Goal: Task Accomplishment & Management: Manage account settings

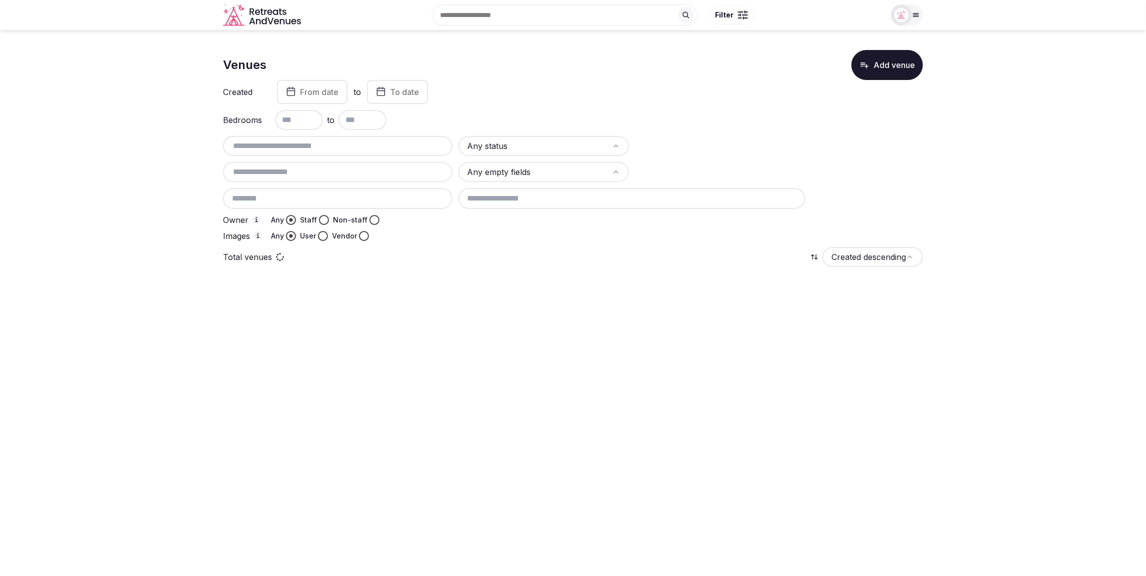
click at [315, 142] on input "text" at bounding box center [338, 146] width 222 height 12
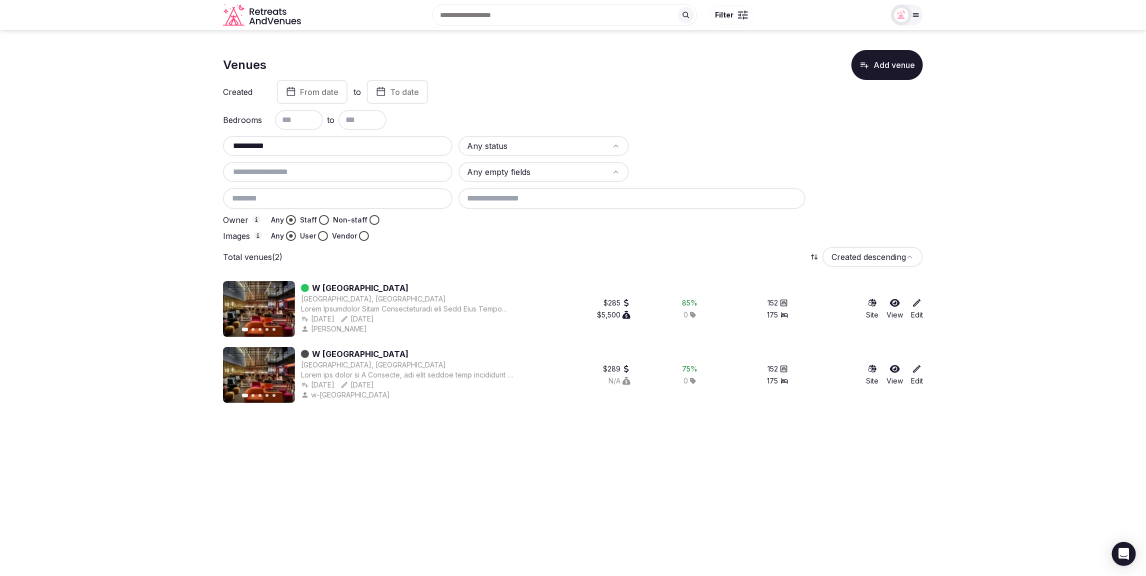
type input "**********"
click at [338, 289] on link "W Montreal" at bounding box center [360, 288] width 97 height 12
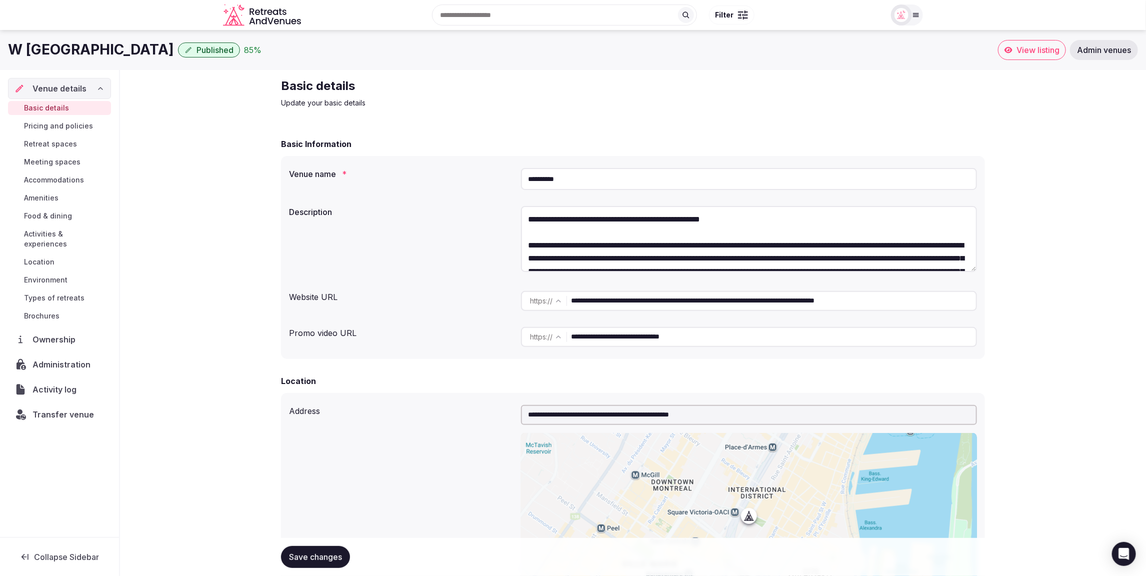
click at [483, 93] on h2 "Basic details" at bounding box center [449, 86] width 336 height 16
click at [244, 48] on div "85 %" at bounding box center [253, 50] width 18 height 12
click at [912, 16] on div at bounding box center [901, 15] width 21 height 21
click at [888, 127] on div "Client view" at bounding box center [869, 128] width 92 height 12
click at [880, 127] on button "Client view" at bounding box center [877, 128] width 20 height 12
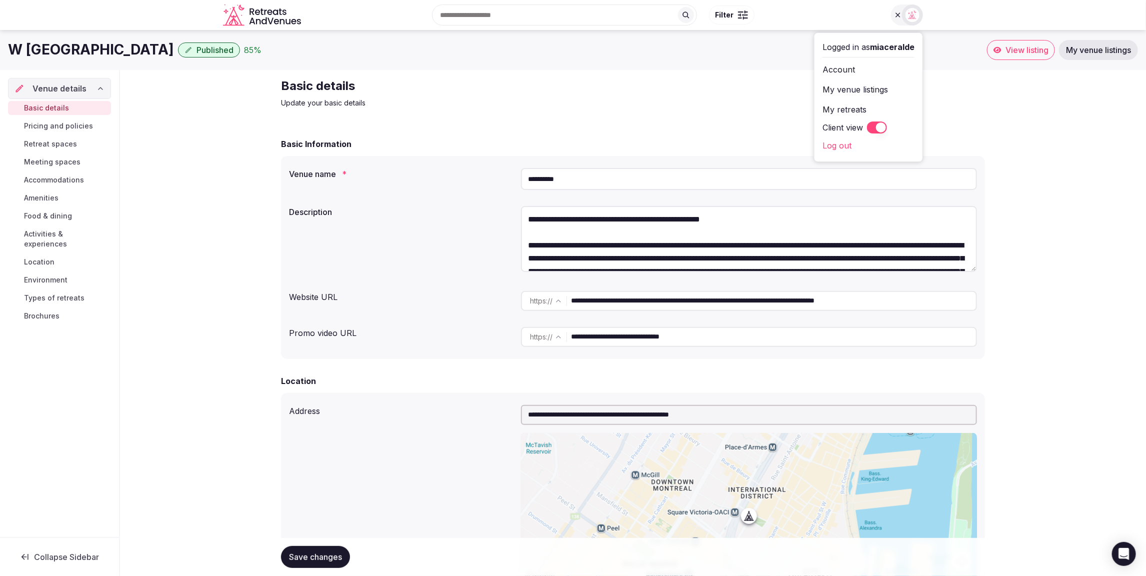
click at [244, 49] on div "85 %" at bounding box center [253, 50] width 18 height 12
click at [871, 127] on button "Client view" at bounding box center [877, 128] width 20 height 12
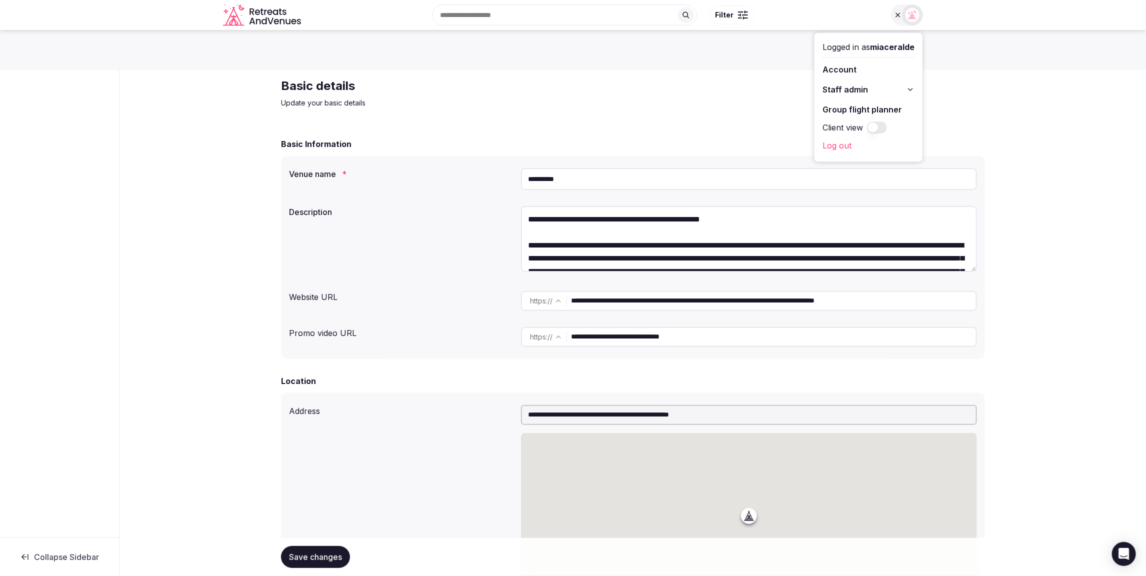
click at [671, 107] on div "Basic details Update your basic details" at bounding box center [633, 93] width 704 height 30
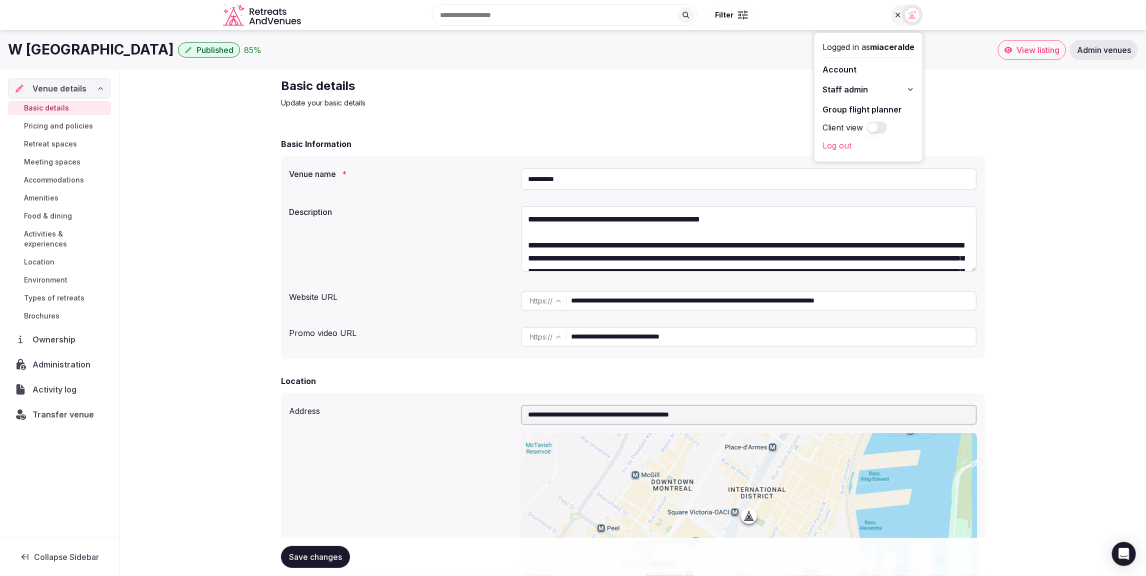
click at [676, 106] on div "Basic details Update your basic details" at bounding box center [633, 93] width 704 height 30
click at [763, 84] on div "Basic details Update your basic details" at bounding box center [633, 93] width 704 height 30
click at [63, 160] on span "Meeting spaces" at bounding box center [52, 162] width 57 height 10
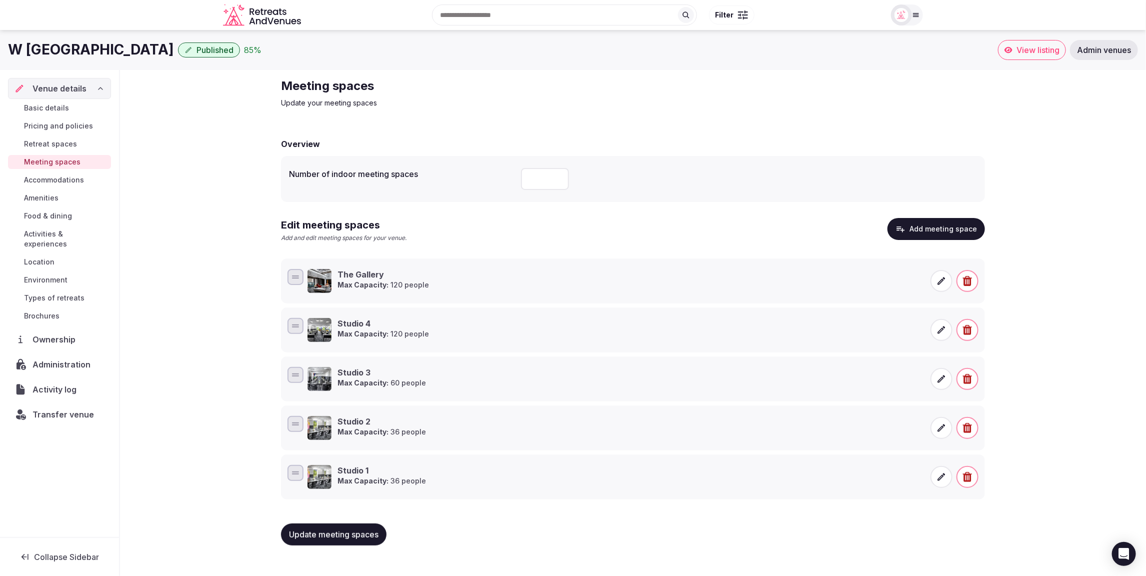
click at [65, 178] on span "Accommodations" at bounding box center [54, 180] width 60 height 10
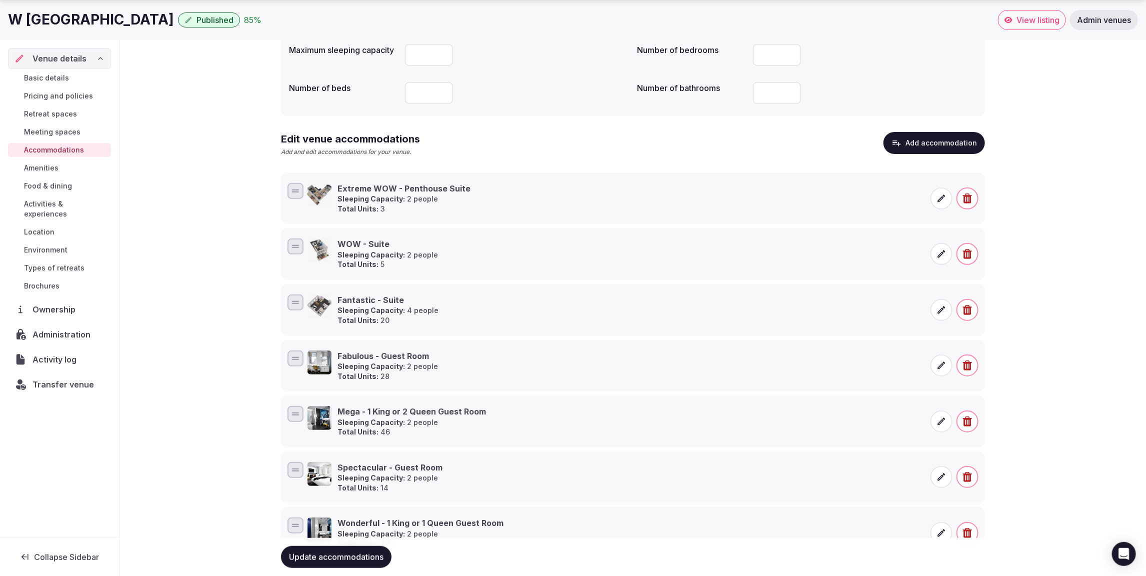
scroll to position [166, 0]
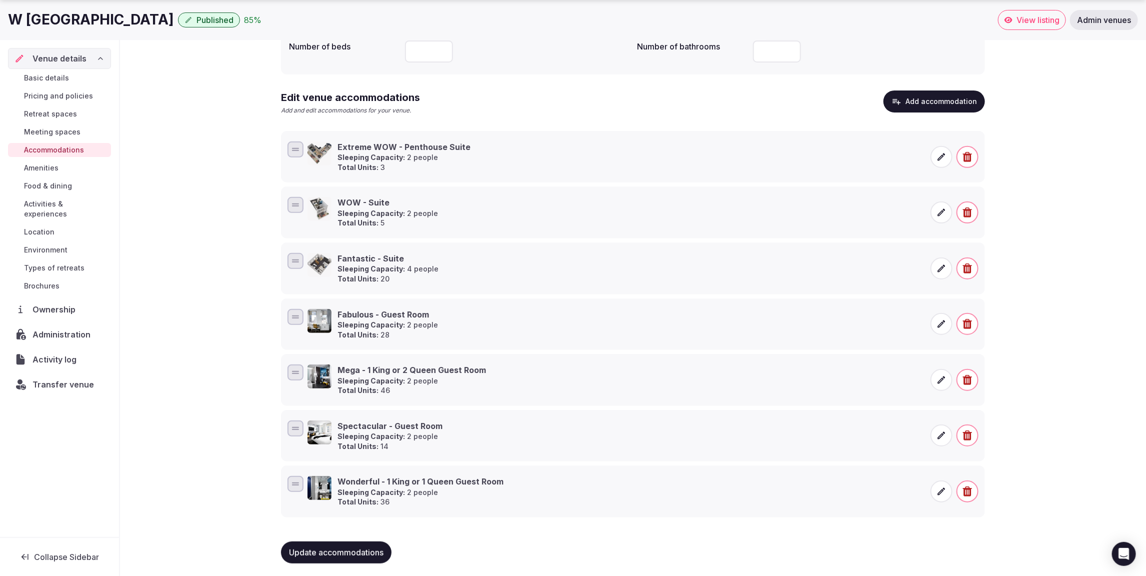
click at [48, 186] on span "Food & dining" at bounding box center [48, 186] width 48 height 10
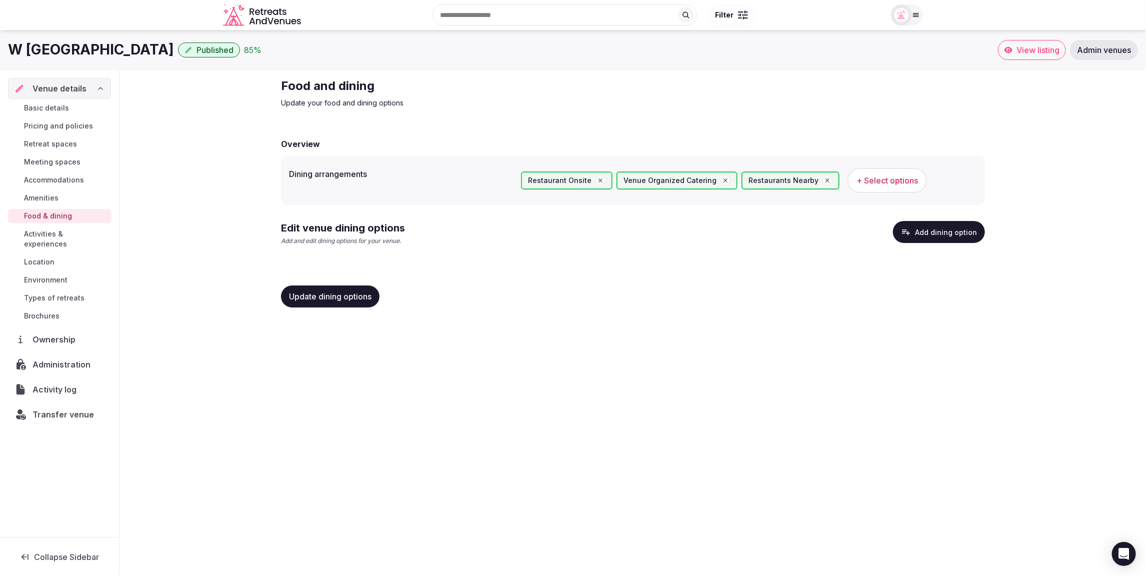
click at [201, 229] on div "Food and dining Update your food and dining options Overview Dining arrangement…" at bounding box center [633, 197] width 1026 height 254
drag, startPoint x: 614, startPoint y: 466, endPoint x: 592, endPoint y: 455, distance: 25.0
click at [614, 466] on div "W Montreal Published 85 % View listing Admin venues Venue details Basic details…" at bounding box center [573, 300] width 1146 height 540
click at [616, 99] on p "Update your food and dining options" at bounding box center [449, 103] width 336 height 10
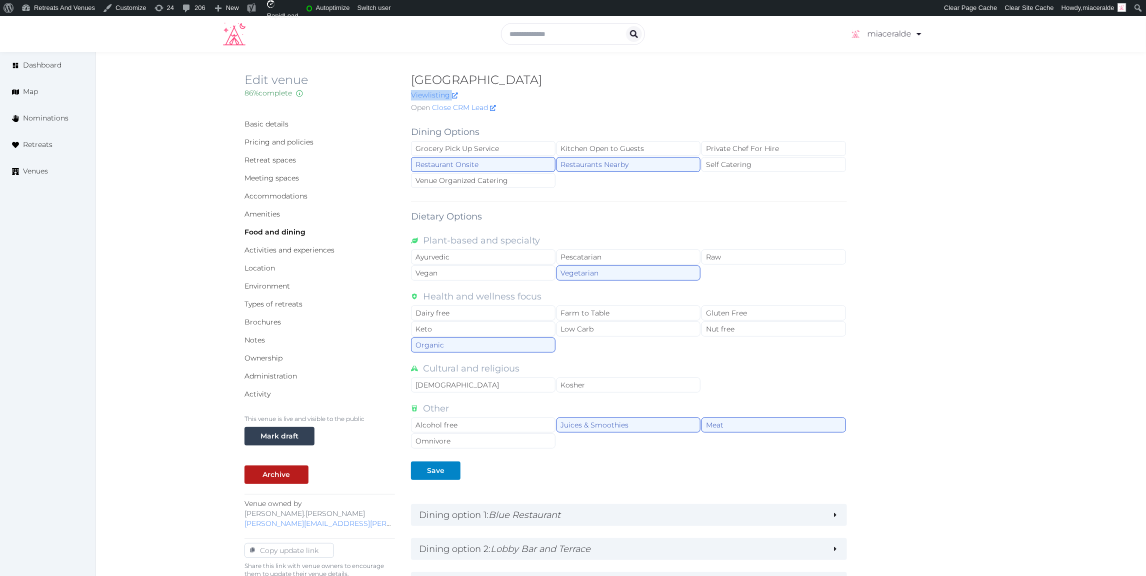
click at [689, 89] on div "Hyatt Regency Kotor Bay Resort View listing Open Close CRM Lead" at bounding box center [629, 94] width 436 height 45
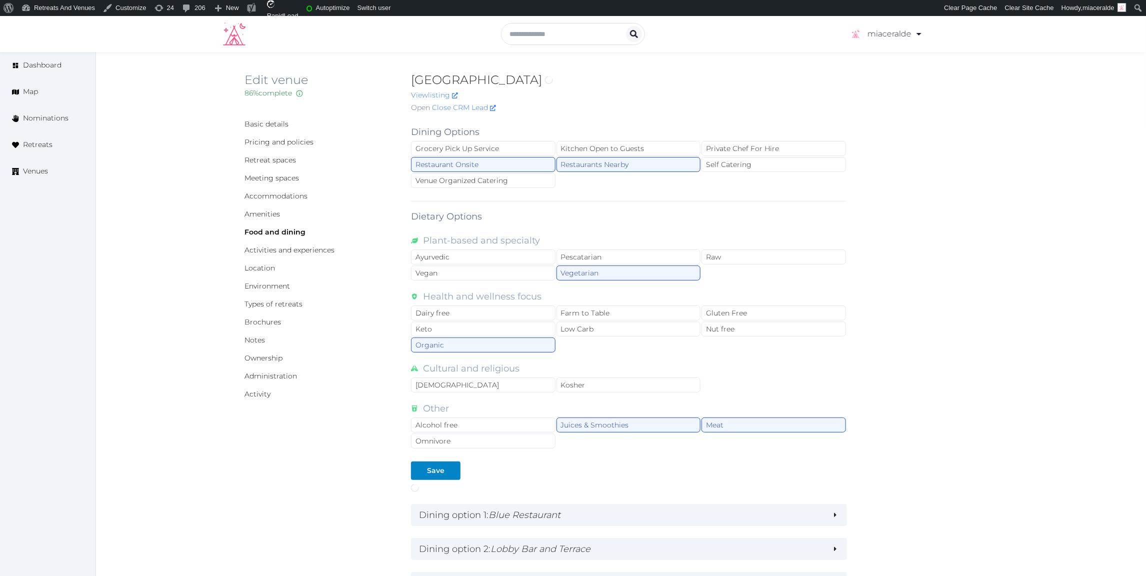
click at [934, 231] on div "**********" at bounding box center [621, 473] width 753 height 712
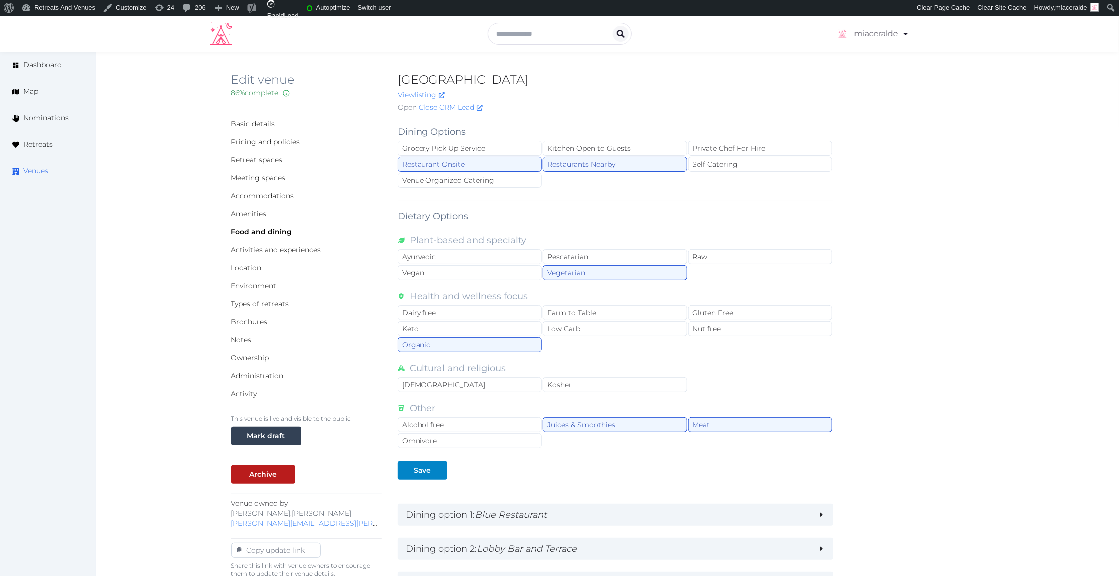
click at [30, 170] on span "Venues" at bounding box center [35, 171] width 25 height 11
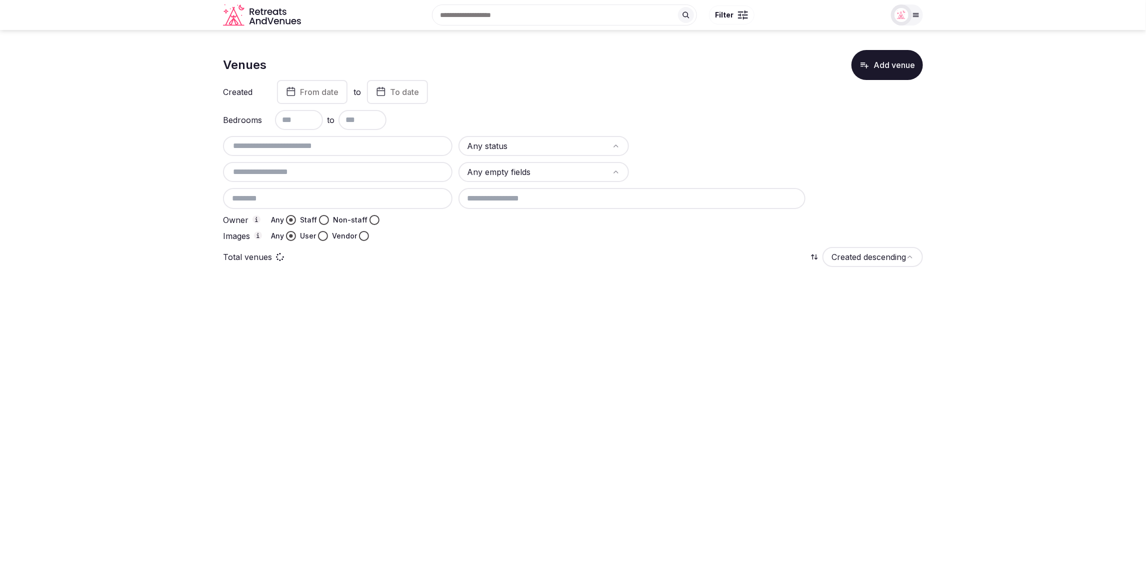
drag, startPoint x: 306, startPoint y: 156, endPoint x: 306, endPoint y: 151, distance: 5.0
click at [305, 155] on div at bounding box center [338, 146] width 230 height 20
click at [307, 149] on input "text" at bounding box center [338, 146] width 222 height 12
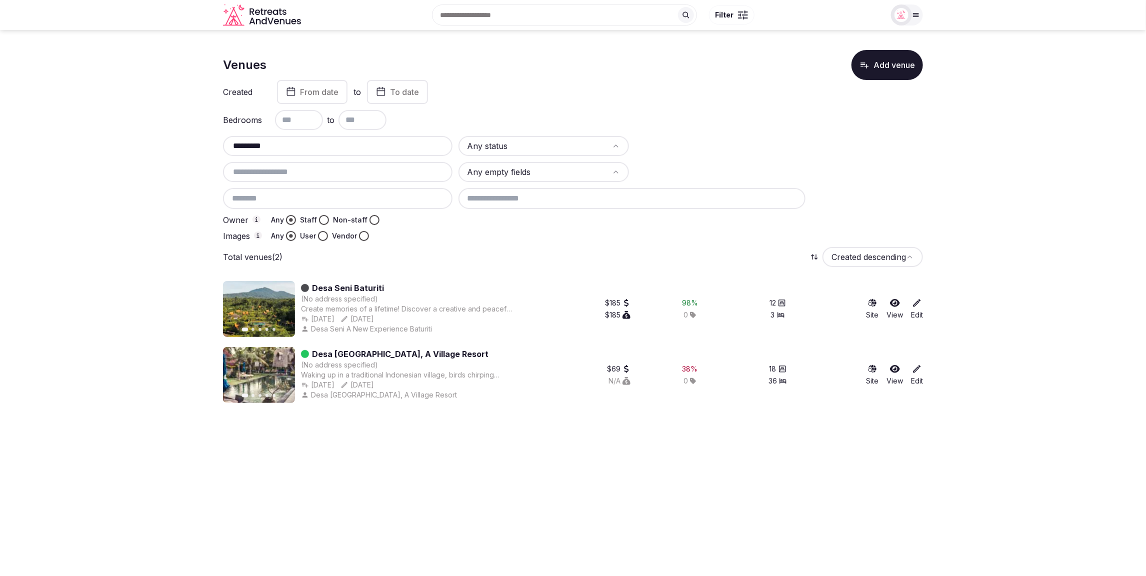
type input "*********"
click at [116, 280] on section "Venues Add venue Created From date to To date Bedrooms to ********* Any status …" at bounding box center [573, 222] width 1146 height 385
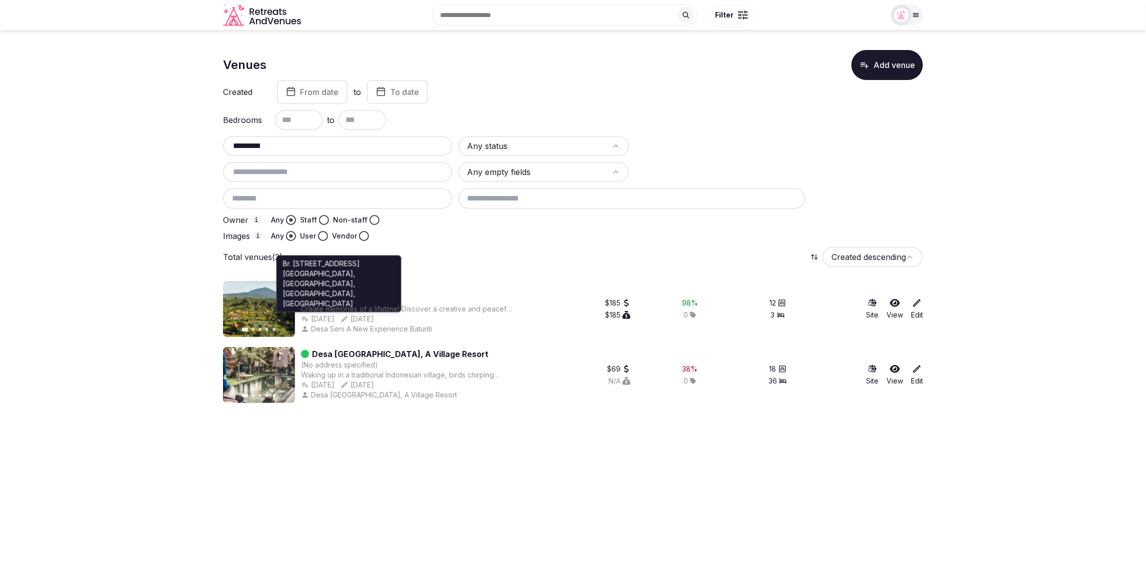
click at [344, 286] on p "Br. Mayungan Let No.13, Antapan, Kec. Baturiti, Kabupaten Tabanan, Bali 80361, …" at bounding box center [339, 284] width 112 height 50
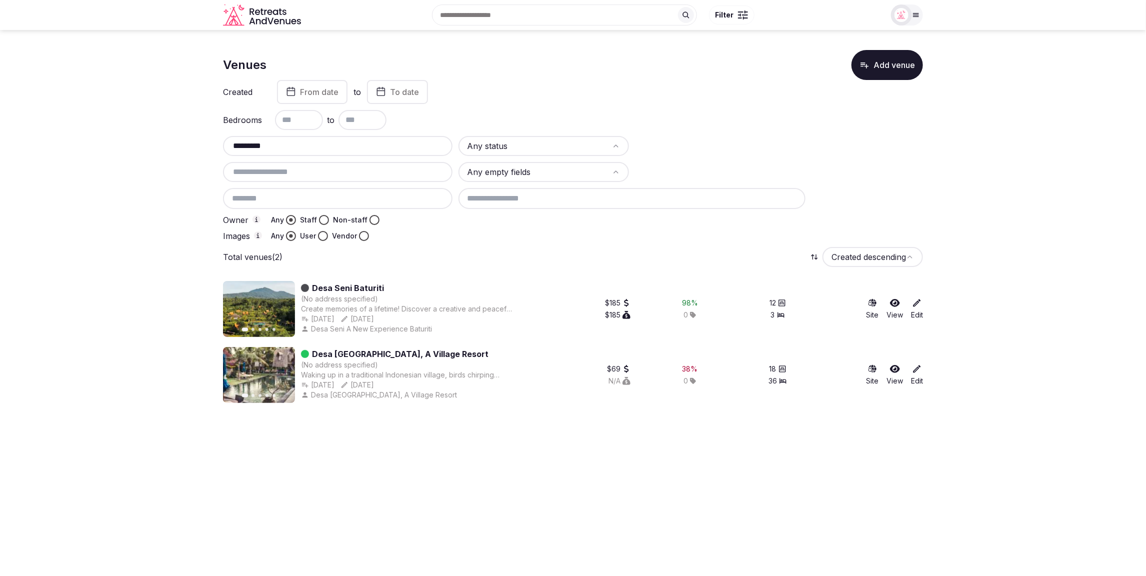
click at [913, 303] on icon at bounding box center [917, 303] width 10 height 10
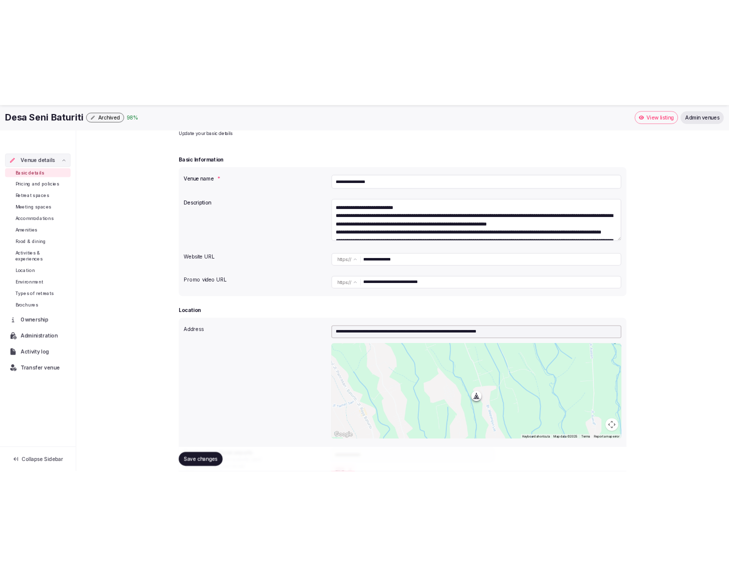
scroll to position [63, 0]
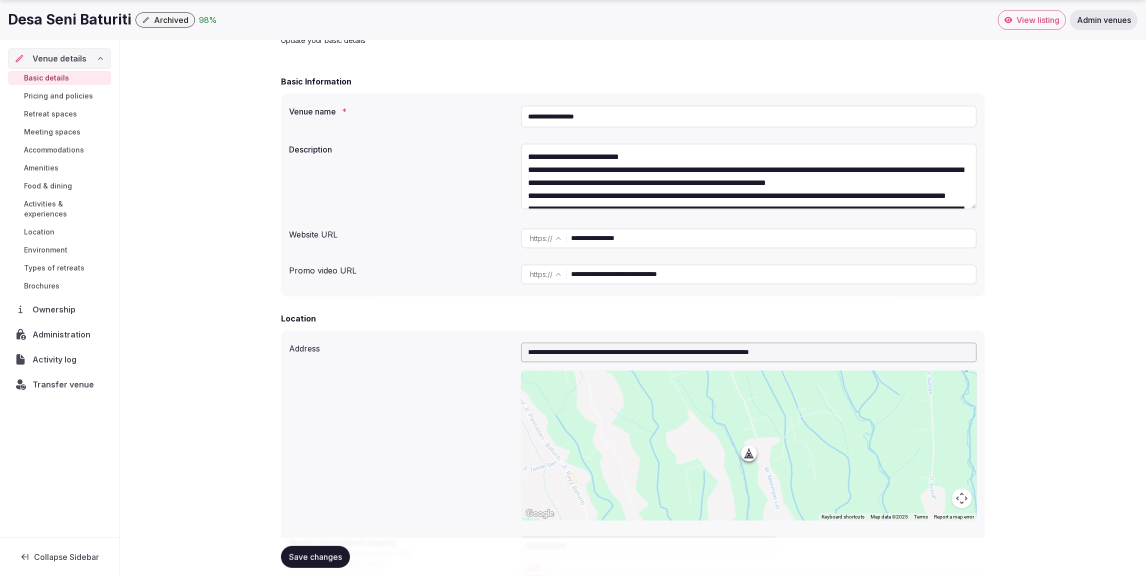
click at [826, 355] on input "**********" at bounding box center [749, 353] width 456 height 20
drag, startPoint x: 835, startPoint y: 350, endPoint x: 619, endPoint y: 316, distance: 218.8
click at [563, 349] on input "**********" at bounding box center [749, 353] width 456 height 20
drag, startPoint x: 593, startPoint y: 120, endPoint x: 524, endPoint y: 118, distance: 68.5
click at [524, 118] on input "**********" at bounding box center [749, 117] width 456 height 22
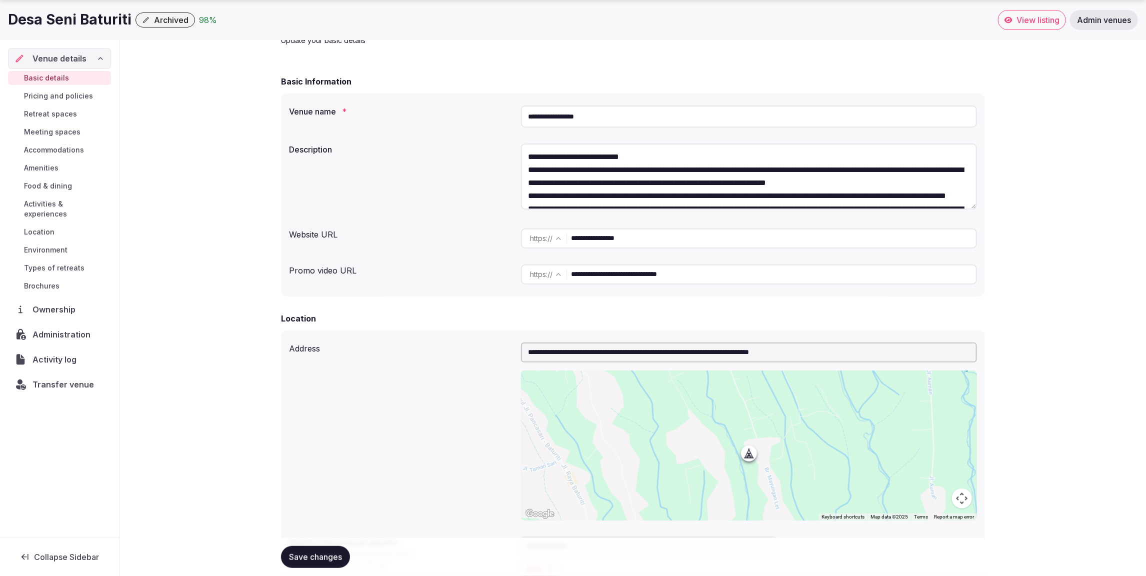
click at [835, 352] on input "**********" at bounding box center [749, 353] width 456 height 20
drag, startPoint x: 846, startPoint y: 356, endPoint x: 532, endPoint y: 352, distance: 314.6
click at [517, 354] on div "**********" at bounding box center [633, 432] width 688 height 186
click at [528, 352] on input "**********" at bounding box center [749, 353] width 456 height 20
drag, startPoint x: 541, startPoint y: 355, endPoint x: 517, endPoint y: 355, distance: 24.0
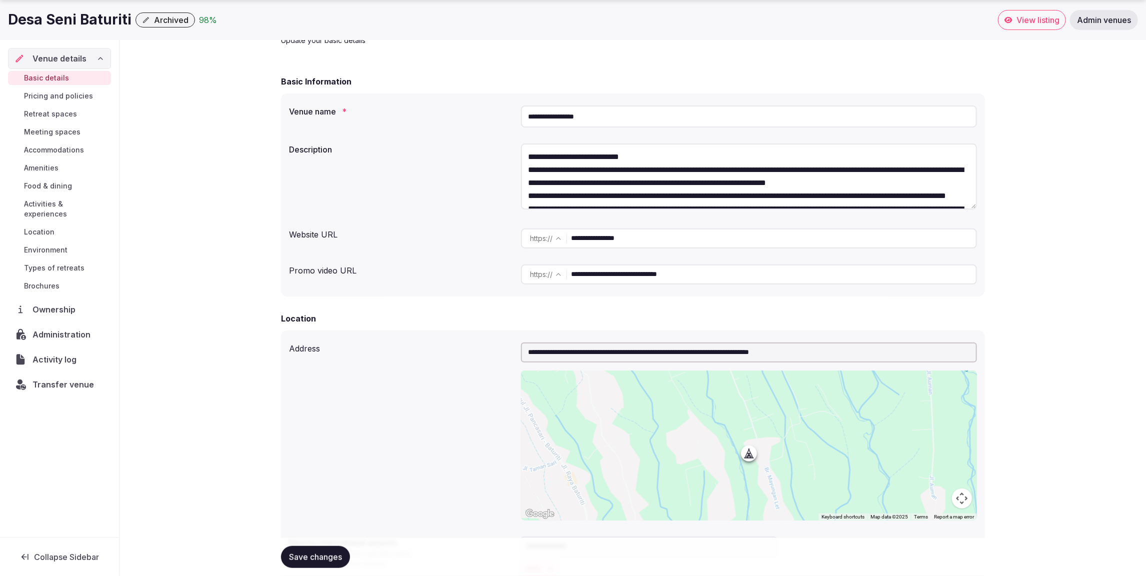
click at [506, 354] on div "**********" at bounding box center [633, 432] width 688 height 186
click at [503, 112] on div "**********" at bounding box center [633, 117] width 688 height 30
click at [595, 362] on input "text" at bounding box center [749, 353] width 456 height 20
paste input "**********"
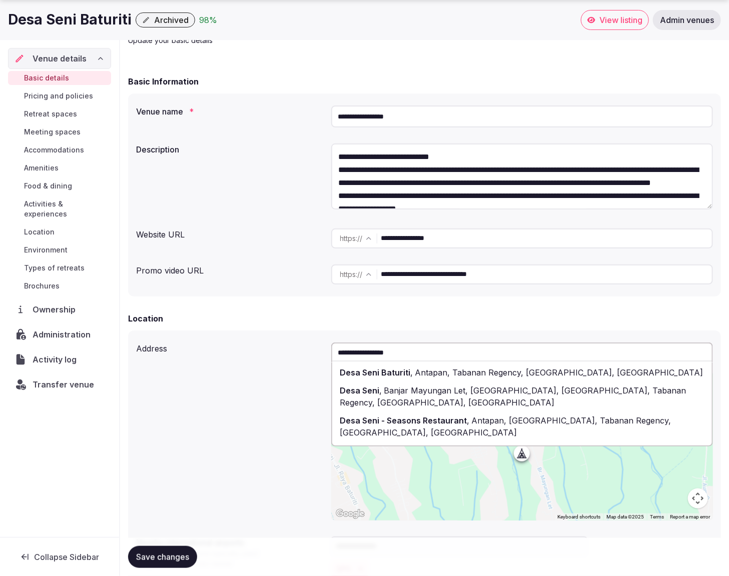
click at [585, 389] on span "Banjar Mayungan Let, Antapan, Baturiti, Tabanan Regency, Bali, Indonesia" at bounding box center [513, 397] width 346 height 22
type input "**********"
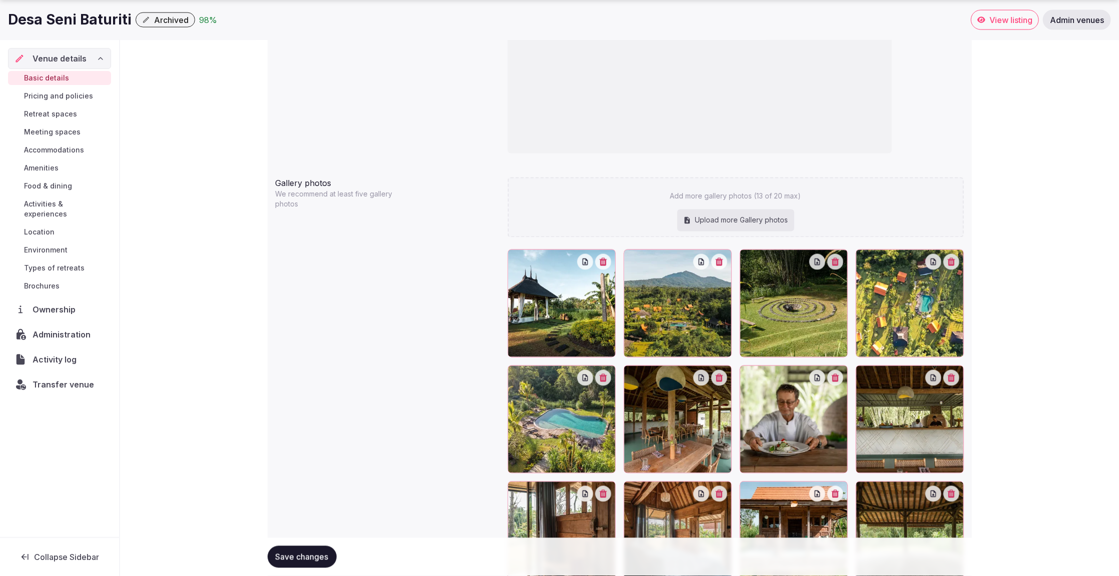
scroll to position [1157, 0]
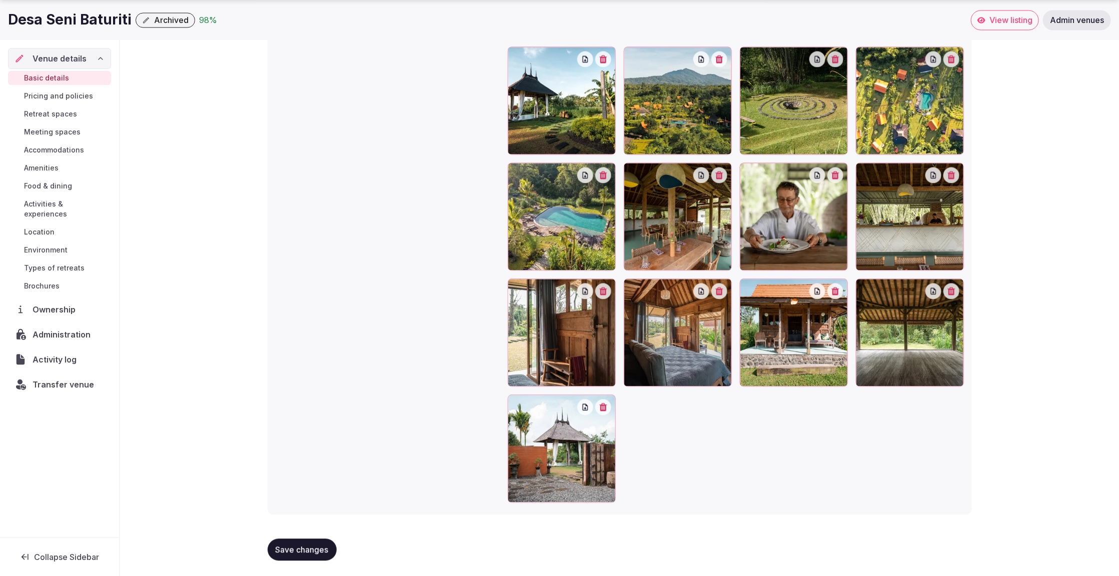
click at [308, 547] on span "Save changes" at bounding box center [302, 550] width 53 height 10
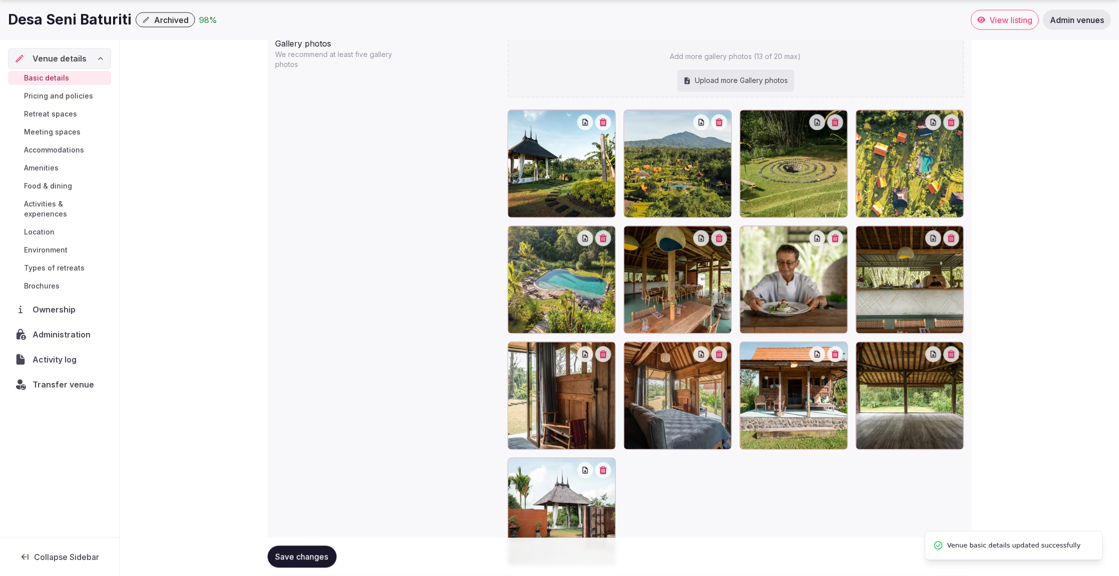
scroll to position [1054, 0]
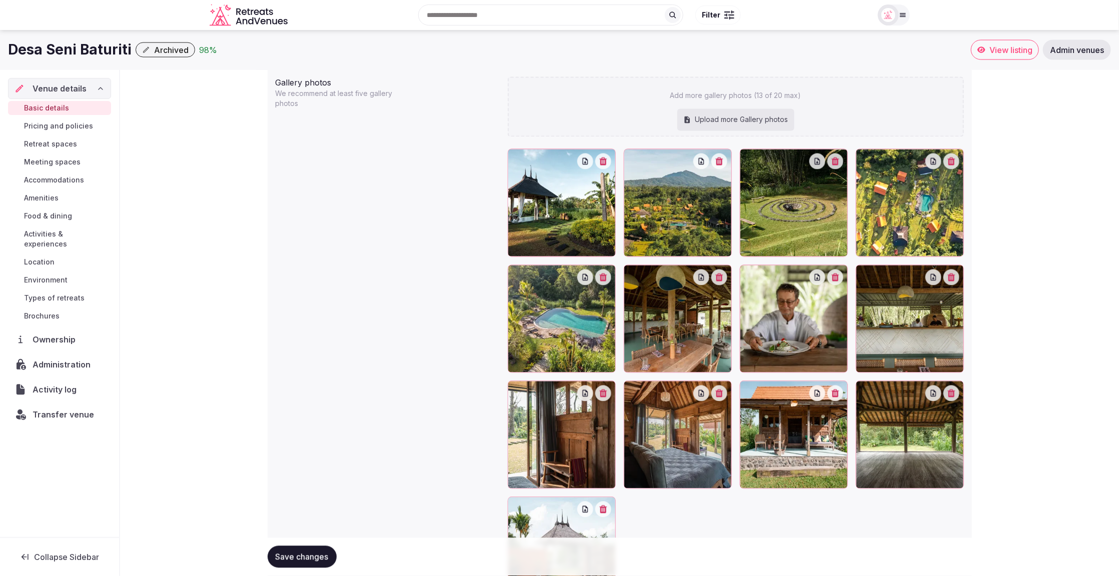
click at [142, 52] on icon "button" at bounding box center [146, 50] width 8 height 8
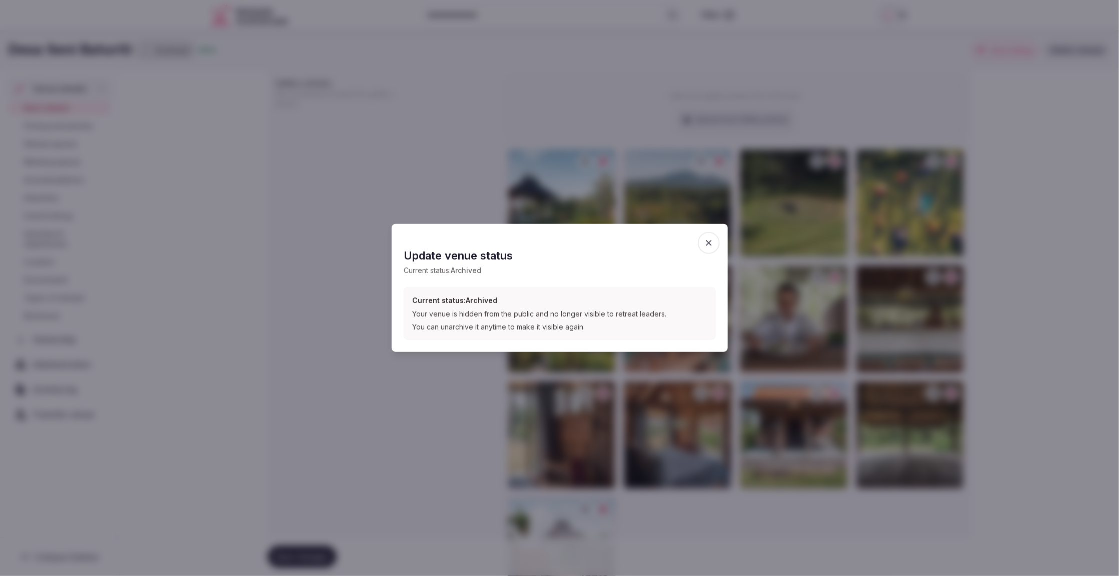
click at [710, 240] on icon "button" at bounding box center [709, 243] width 10 height 10
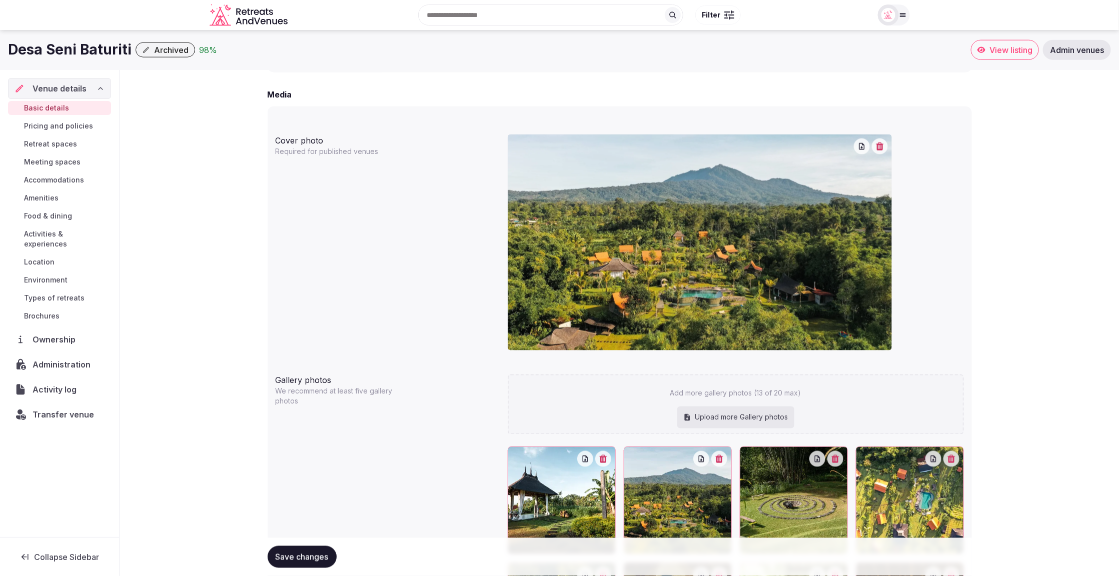
scroll to position [647, 0]
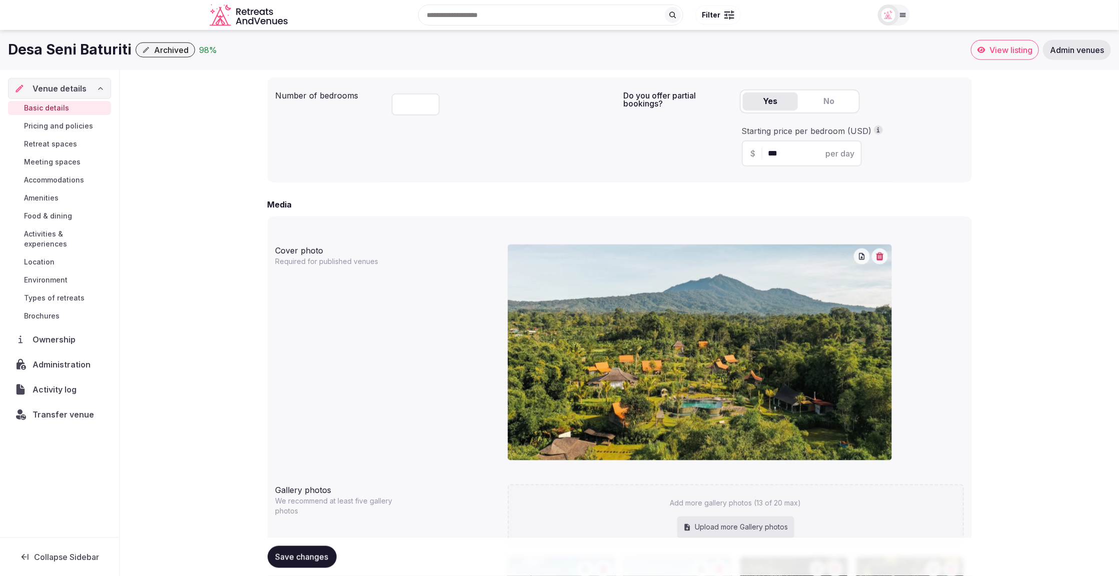
click at [893, 16] on img at bounding box center [888, 15] width 14 height 14
click at [867, 128] on button "Client view" at bounding box center [864, 128] width 20 height 12
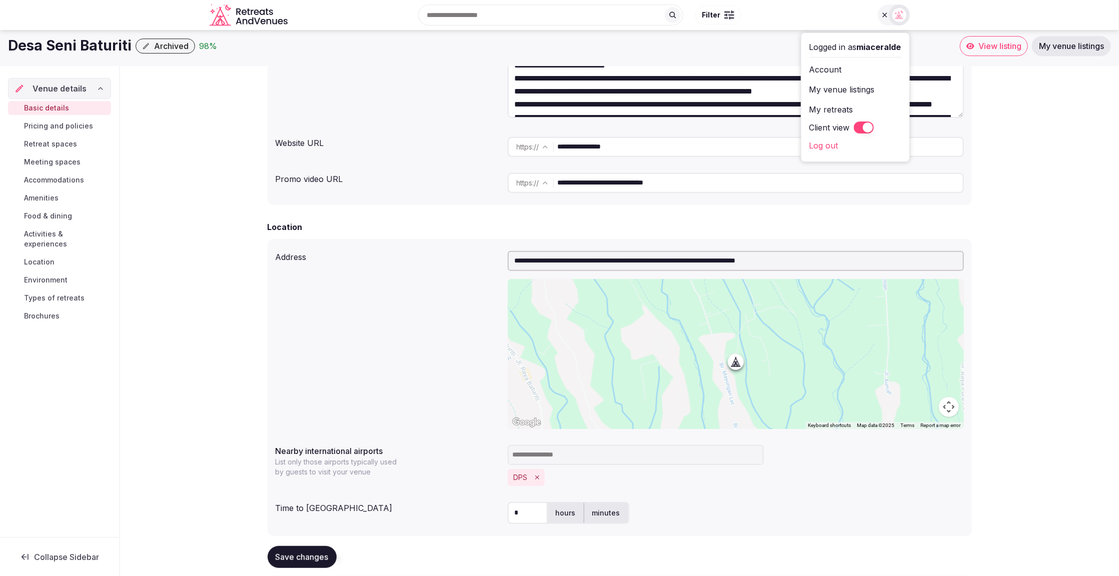
scroll to position [0, 0]
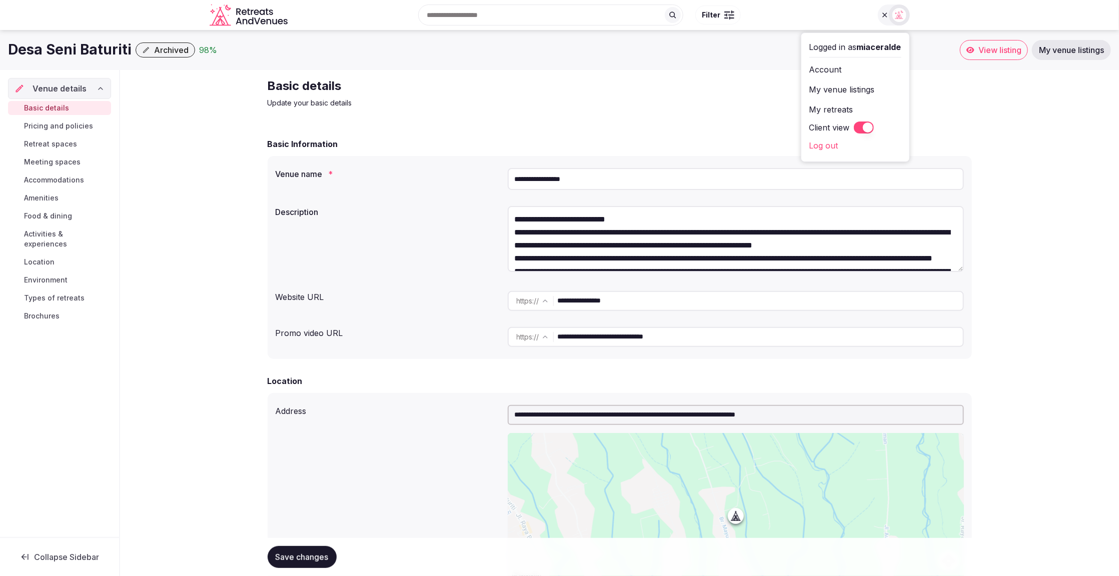
click at [861, 129] on button "Client view" at bounding box center [864, 128] width 20 height 12
click at [490, 94] on h2 "Basic details" at bounding box center [436, 86] width 336 height 16
click at [629, 96] on div "Basic details Update your basic details" at bounding box center [620, 93] width 704 height 30
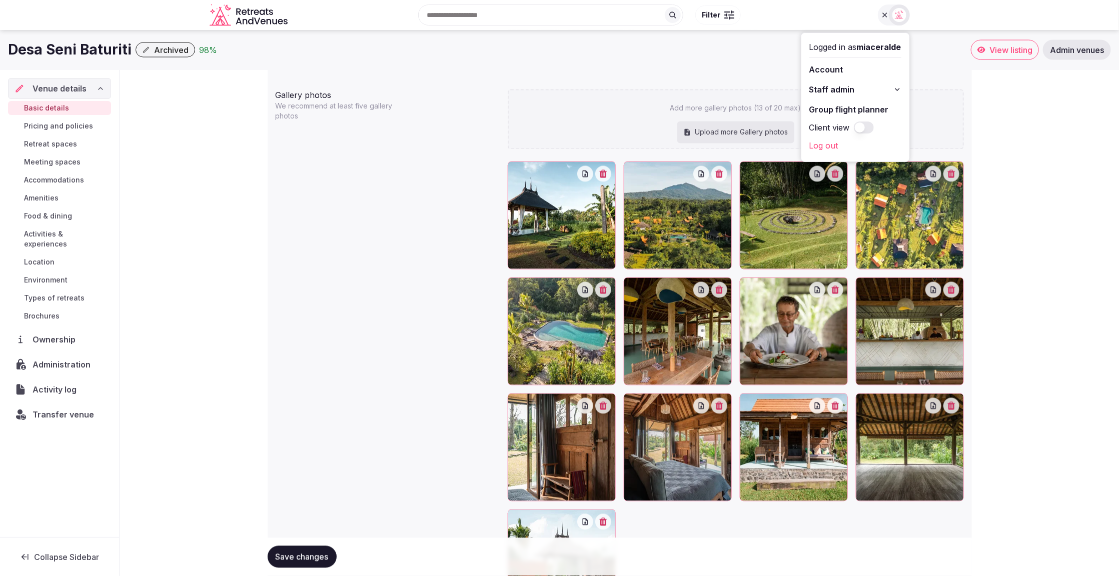
scroll to position [1041, 0]
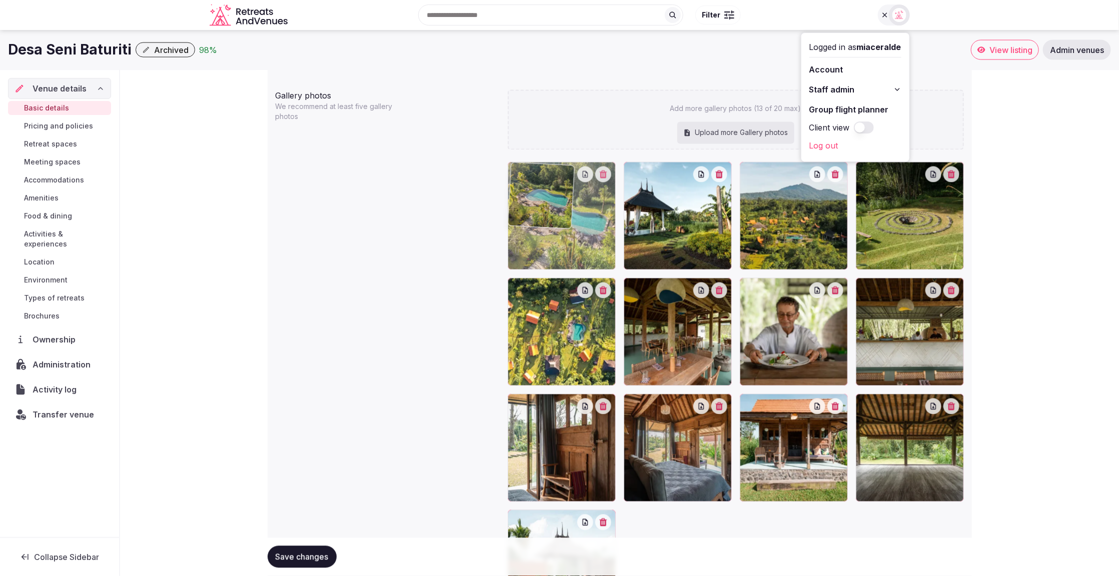
drag, startPoint x: 576, startPoint y: 344, endPoint x: 570, endPoint y: 260, distance: 84.7
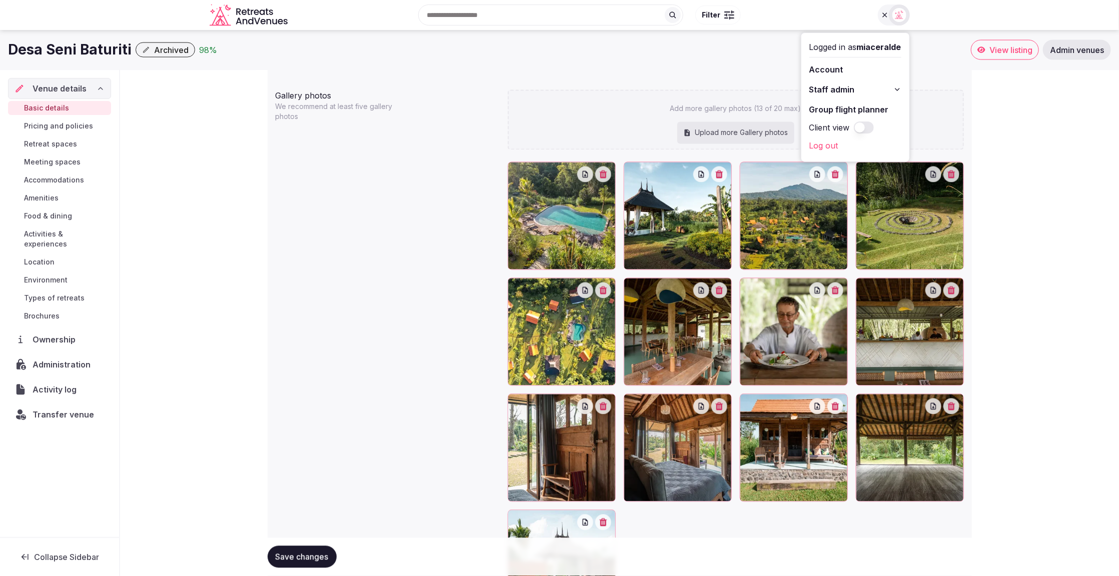
scroll to position [1038, 0]
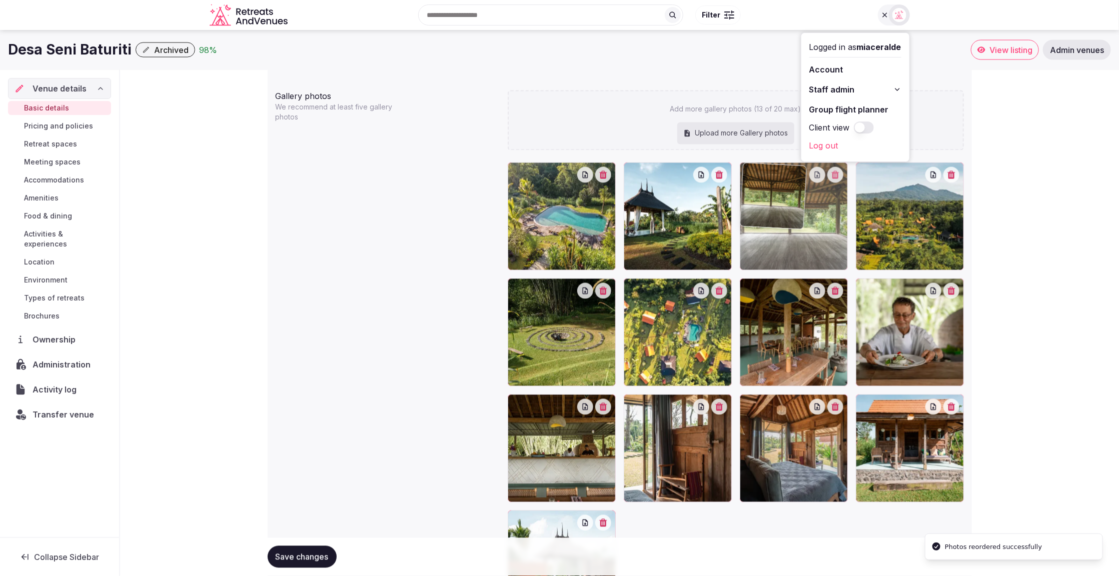
drag, startPoint x: 916, startPoint y: 454, endPoint x: 812, endPoint y: 240, distance: 238.2
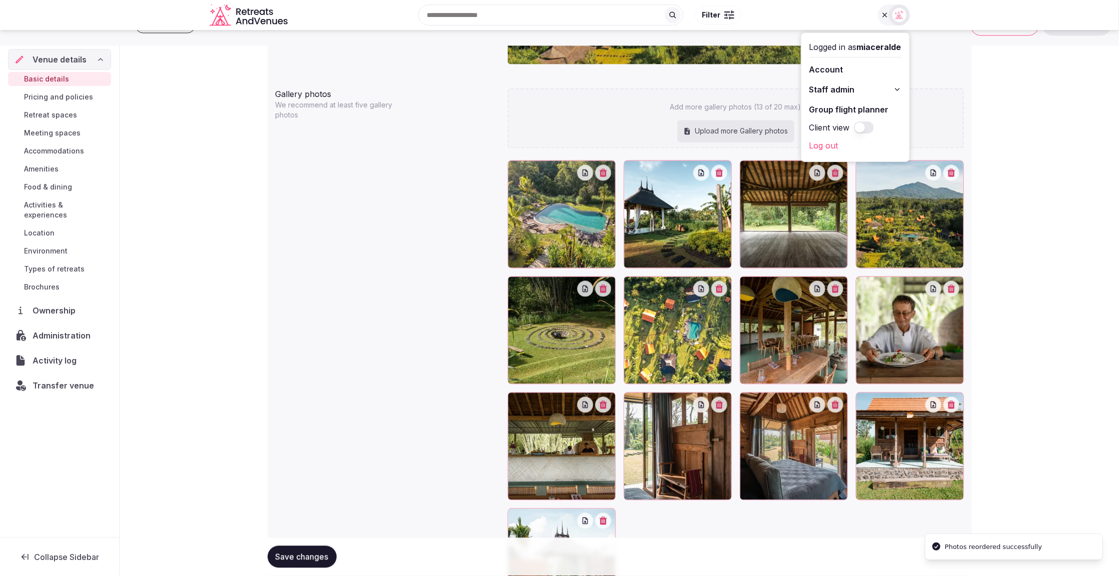
scroll to position [1042, 0]
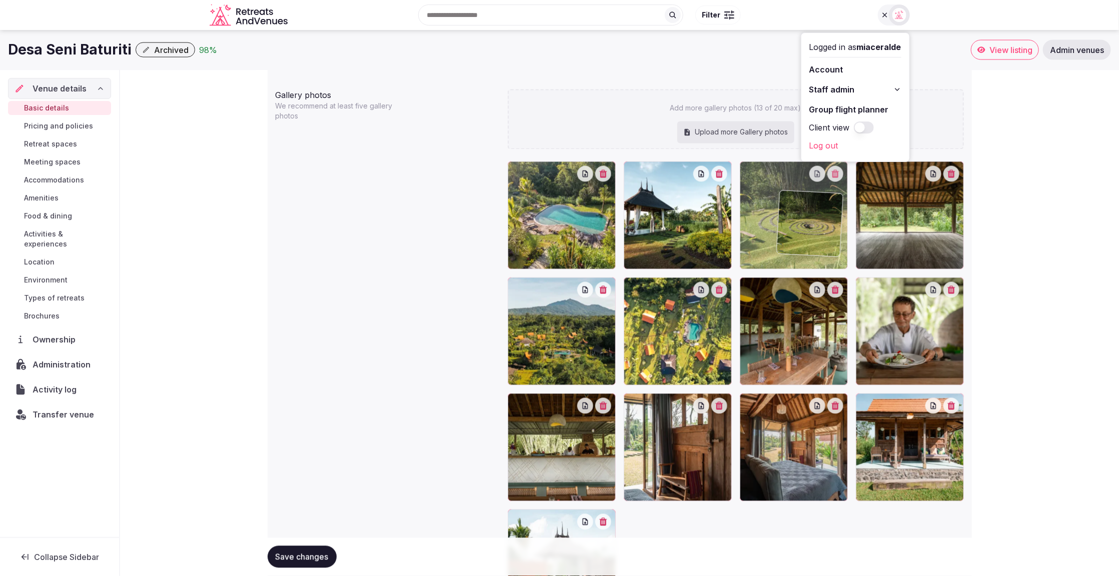
drag, startPoint x: 589, startPoint y: 319, endPoint x: 842, endPoint y: 233, distance: 267.6
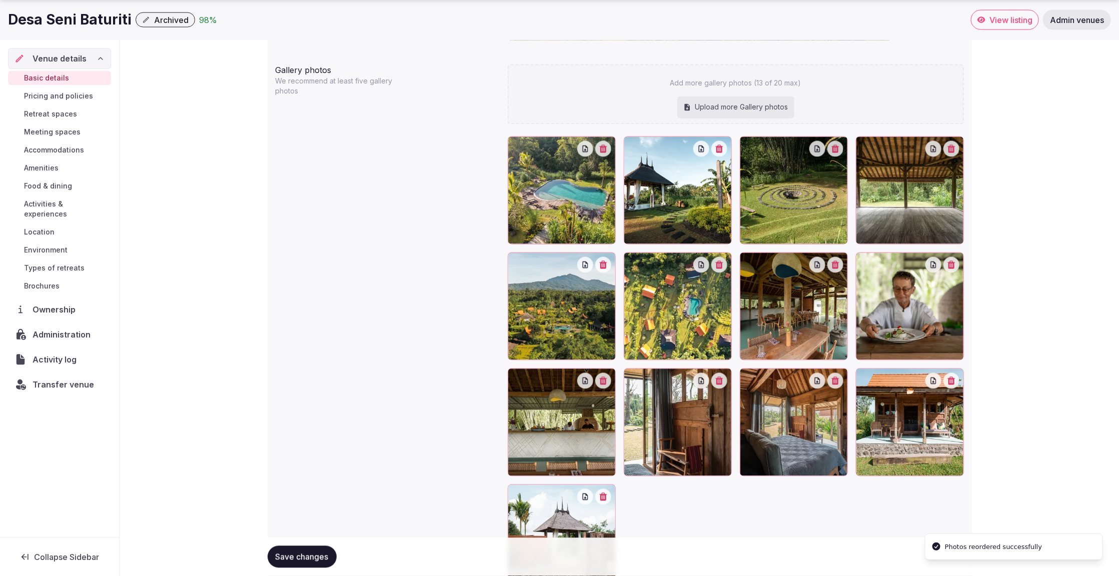
scroll to position [1071, 0]
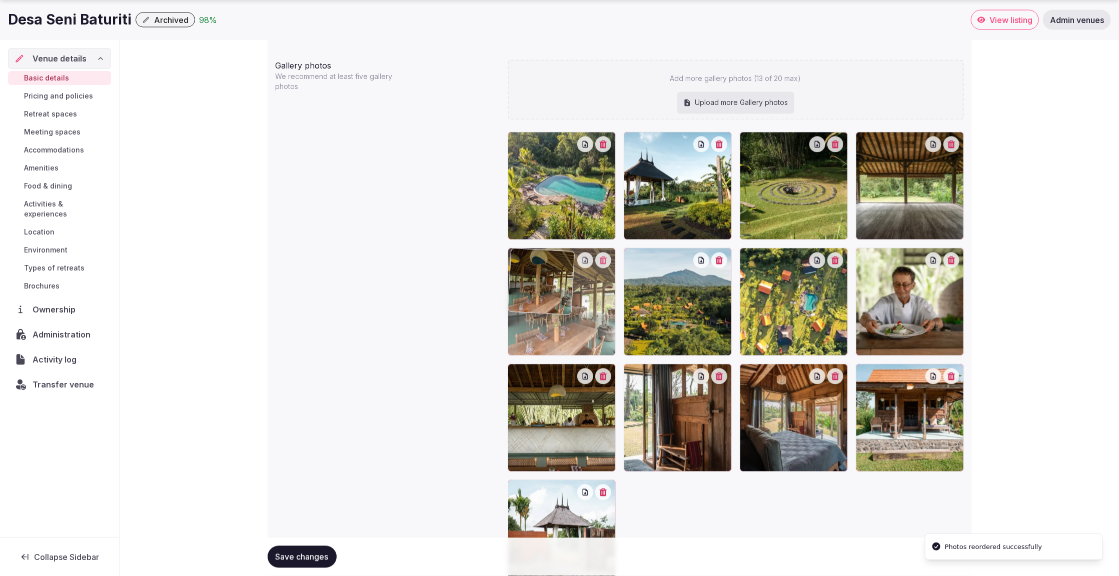
drag, startPoint x: 788, startPoint y: 302, endPoint x: 582, endPoint y: 306, distance: 206.6
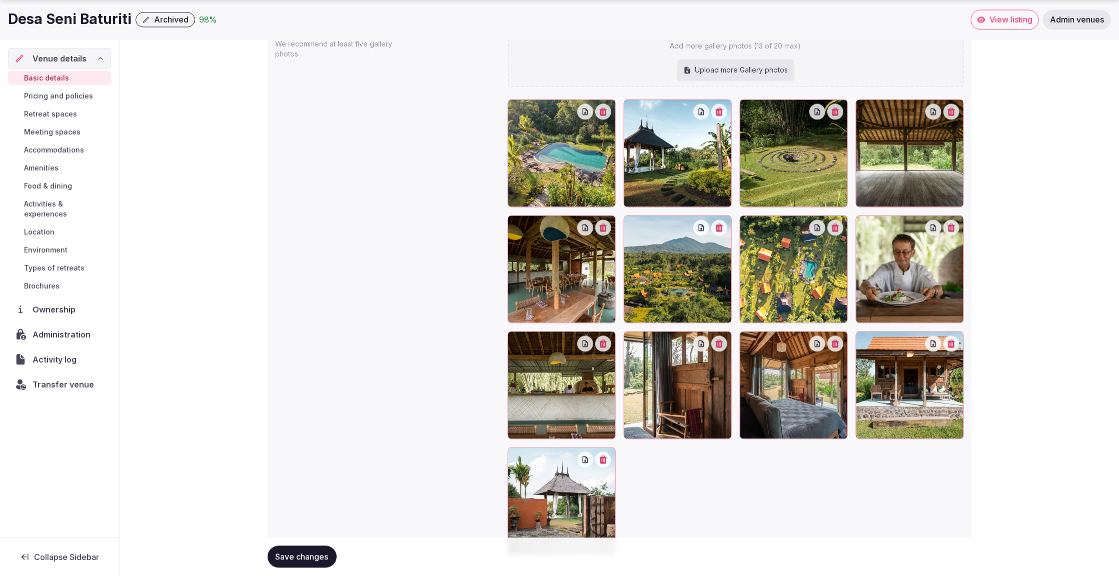
scroll to position [1110, 0]
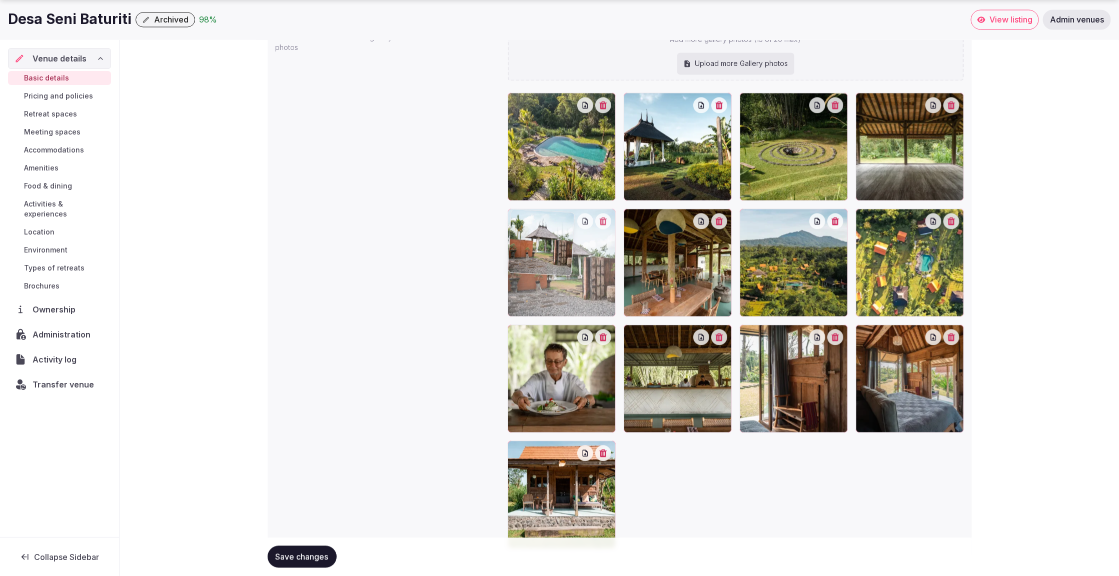
drag, startPoint x: 551, startPoint y: 511, endPoint x: 584, endPoint y: 315, distance: 198.7
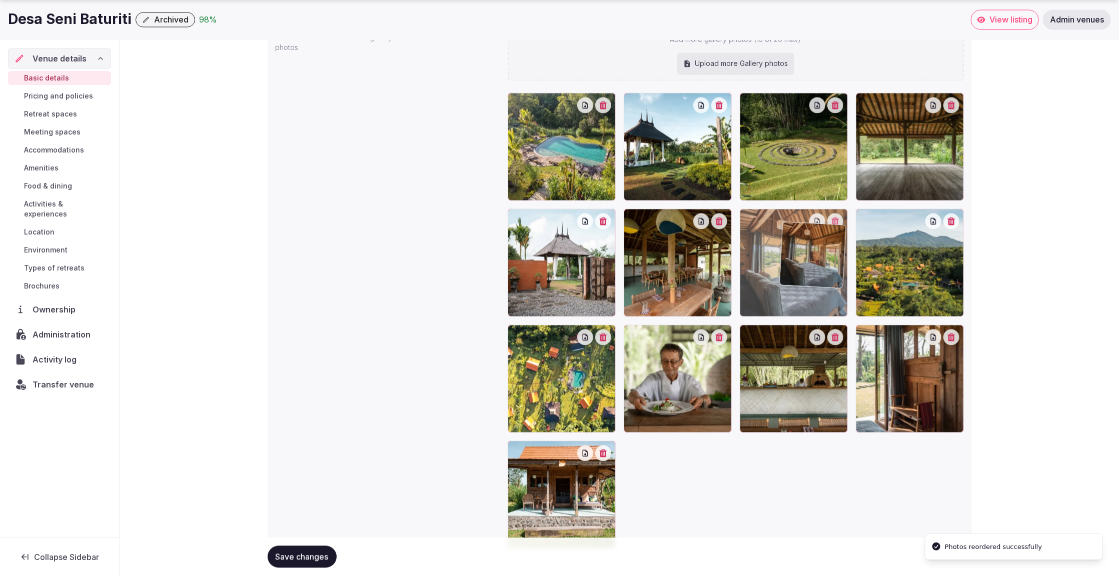
drag, startPoint x: 897, startPoint y: 407, endPoint x: 822, endPoint y: 305, distance: 126.6
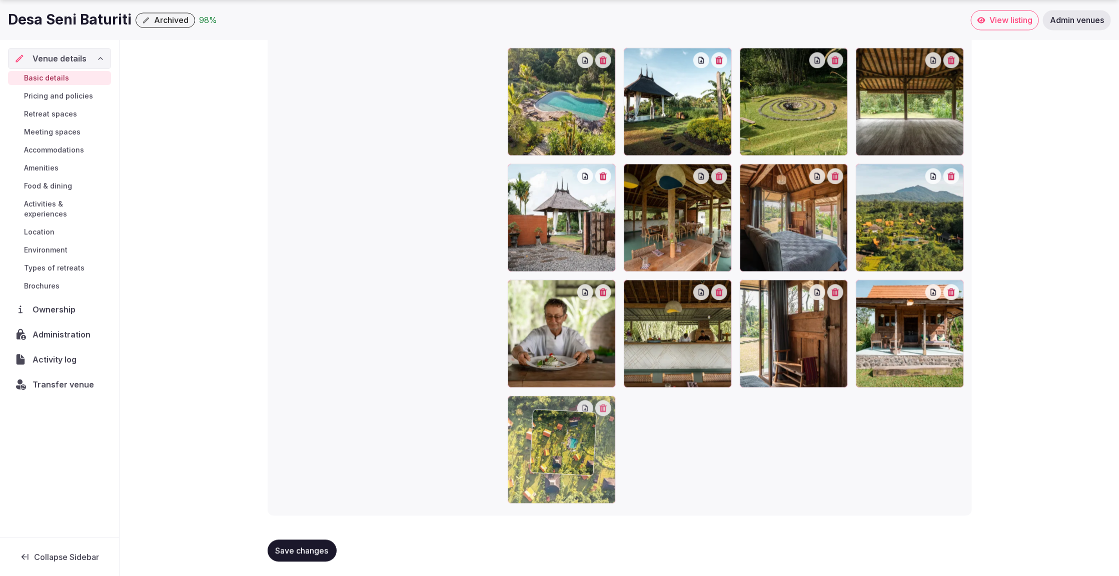
scroll to position [1157, 0]
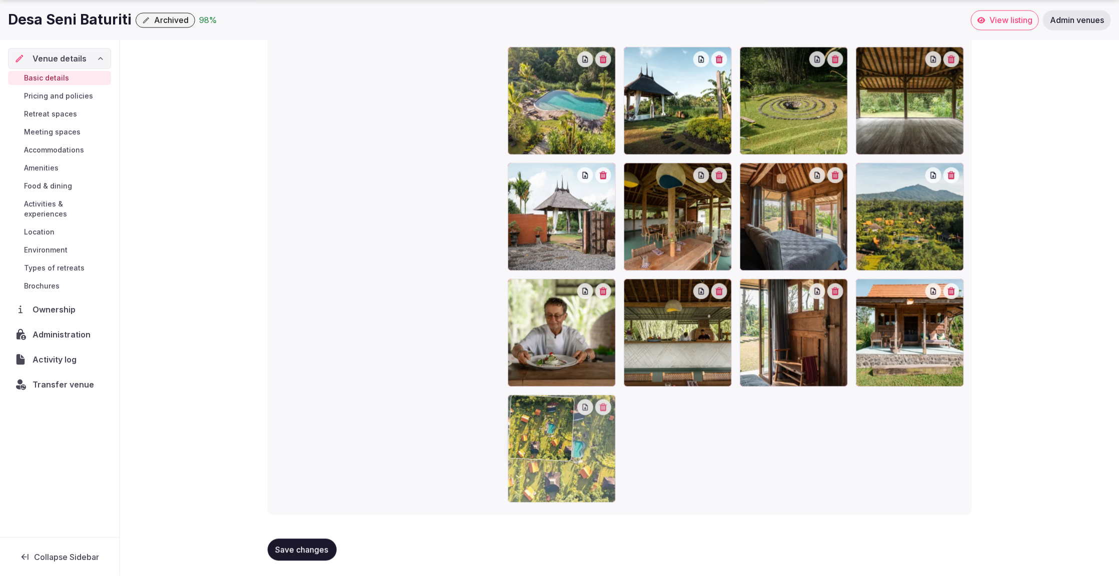
drag, startPoint x: 563, startPoint y: 415, endPoint x: 583, endPoint y: 500, distance: 86.8
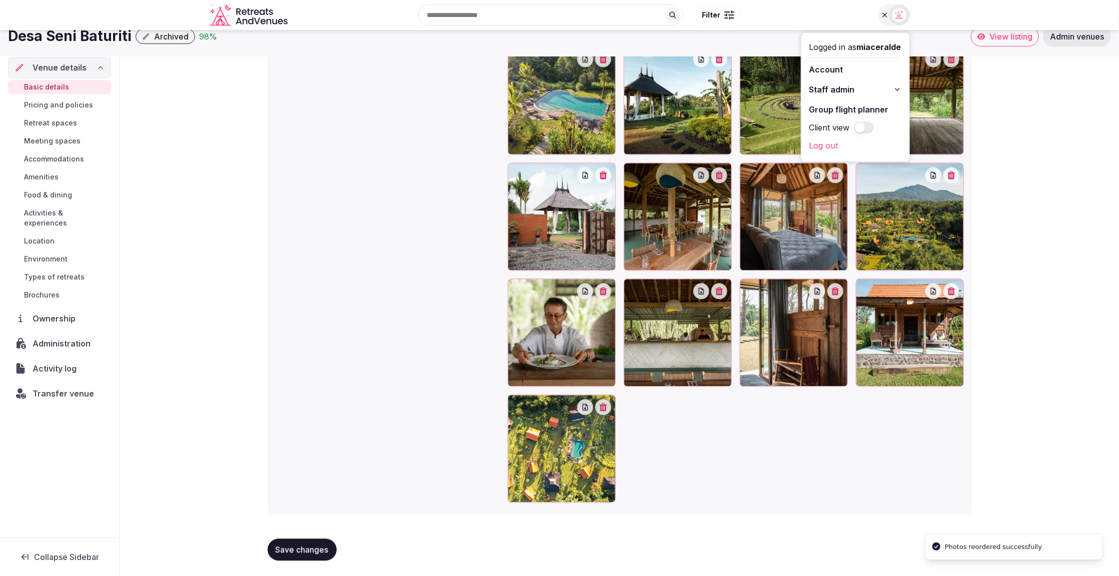
scroll to position [1143, 0]
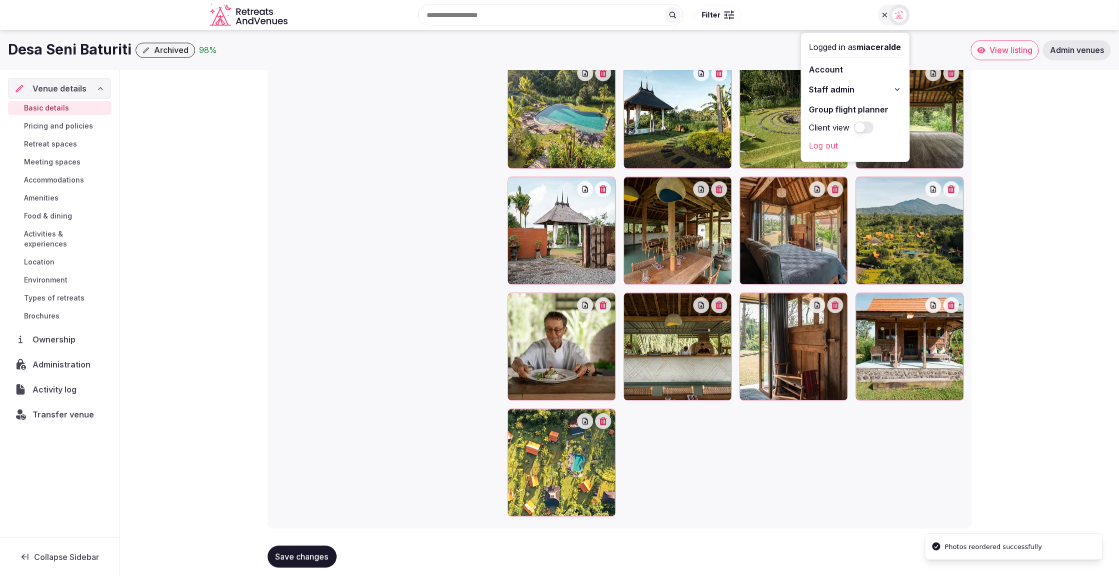
click at [287, 558] on span "Save changes" at bounding box center [302, 557] width 53 height 10
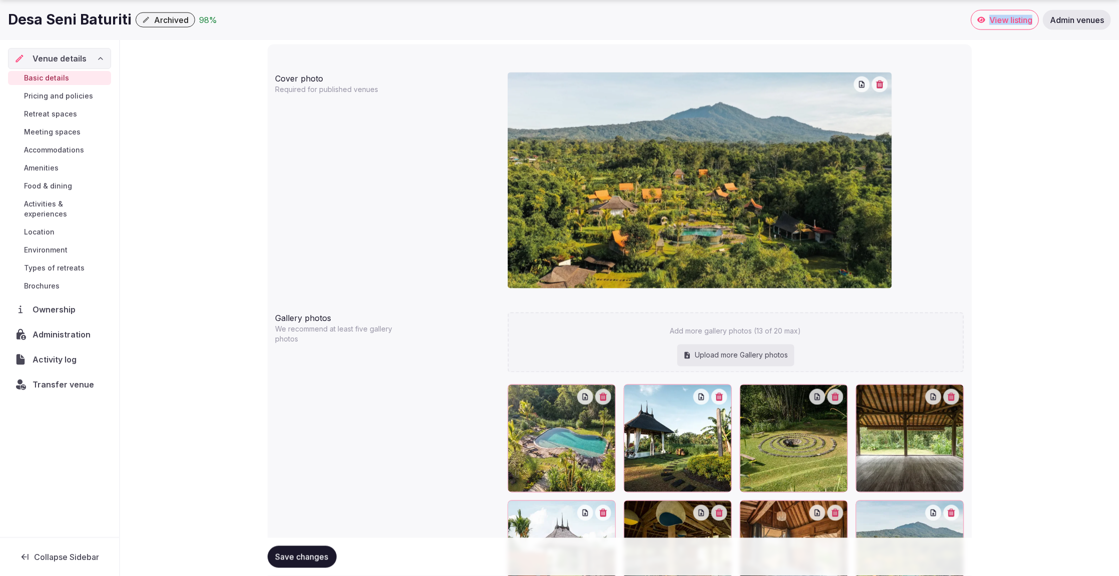
scroll to position [1073, 0]
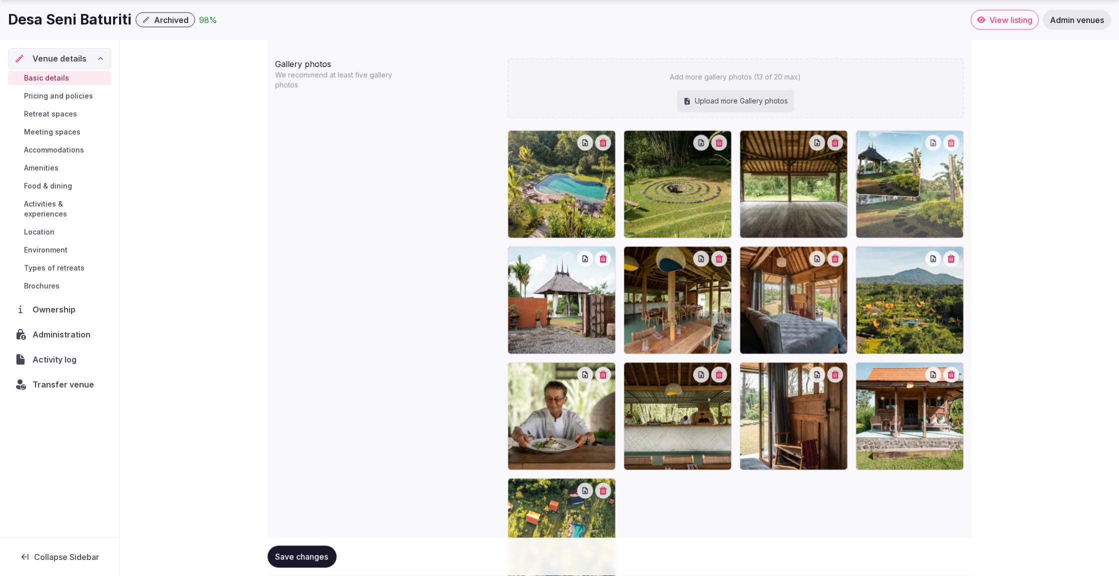
drag, startPoint x: 675, startPoint y: 204, endPoint x: 927, endPoint y: 212, distance: 251.7
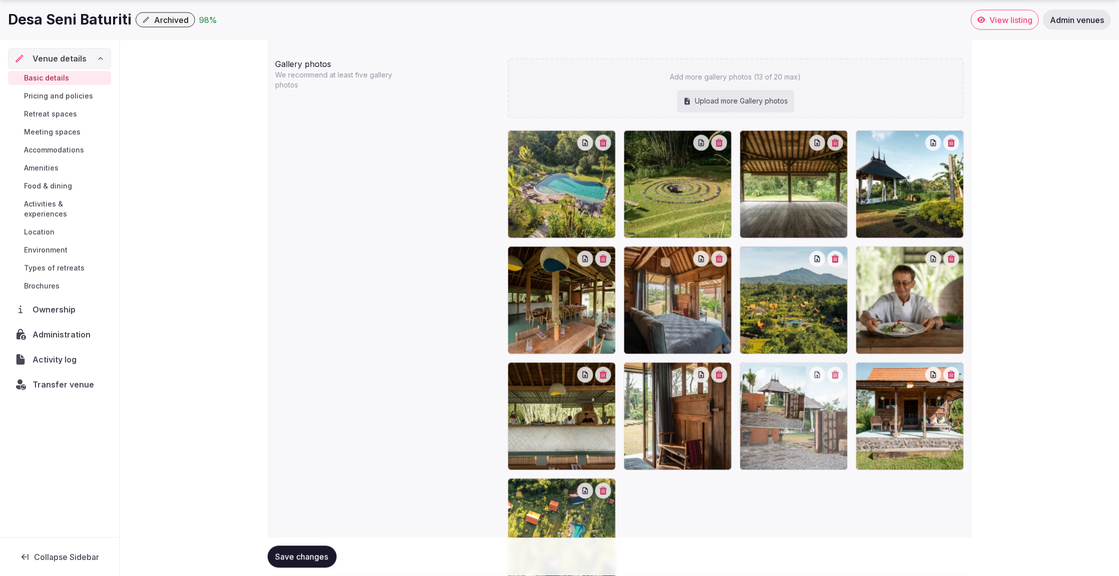
drag, startPoint x: 551, startPoint y: 308, endPoint x: 795, endPoint y: 453, distance: 284.3
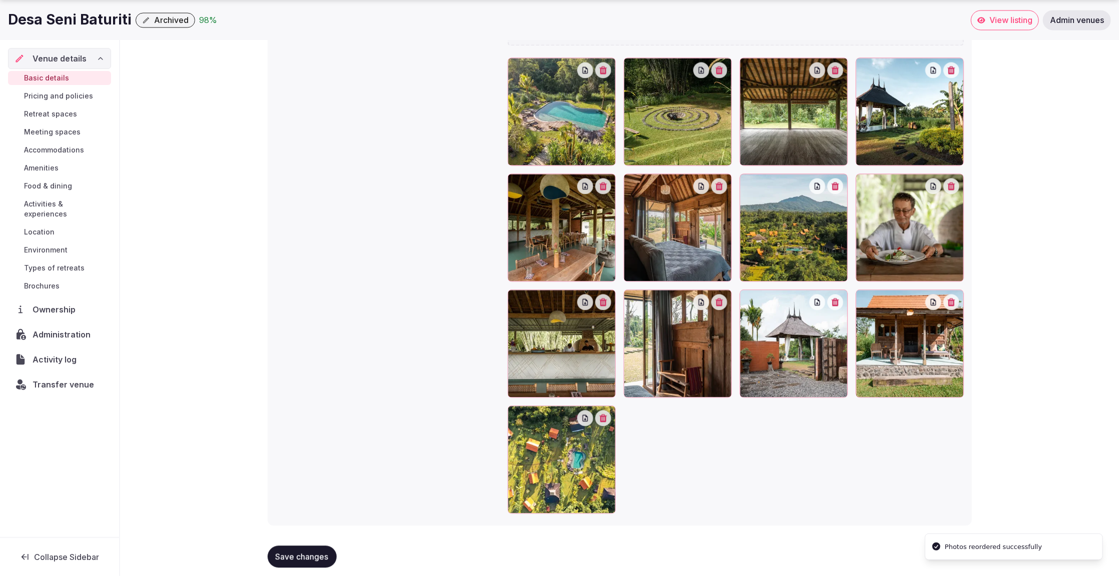
scroll to position [1157, 0]
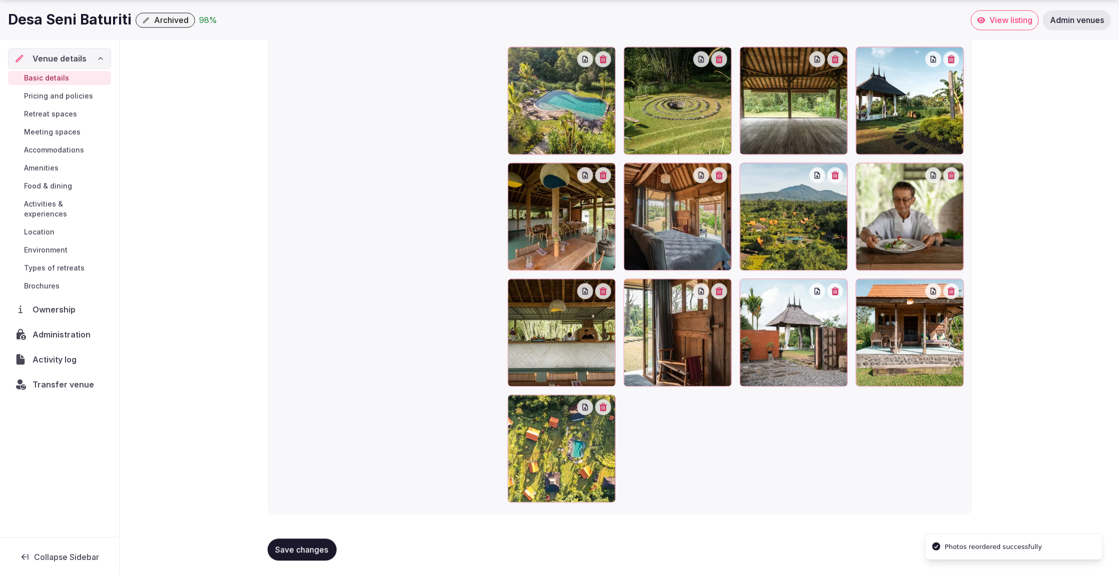
click at [315, 551] on span "Save changes" at bounding box center [302, 550] width 53 height 10
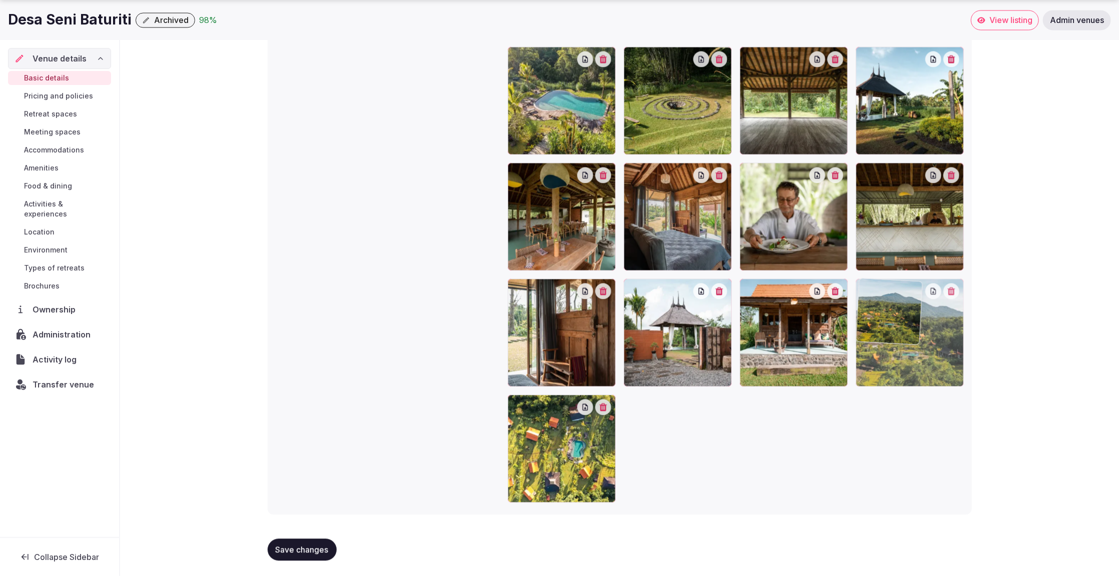
drag, startPoint x: 804, startPoint y: 232, endPoint x: 947, endPoint y: 368, distance: 197.7
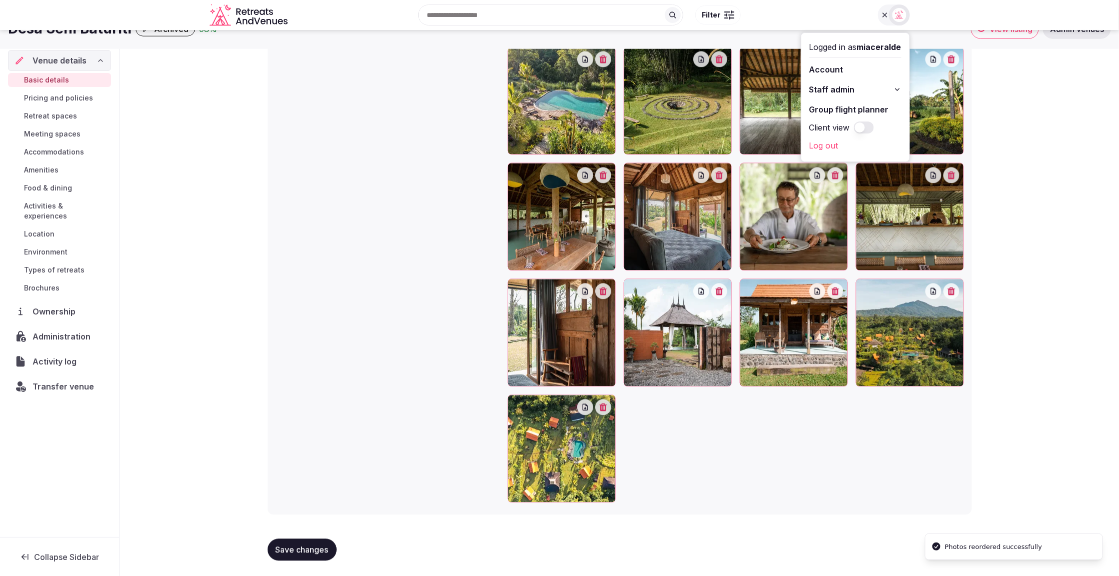
scroll to position [1156, 0]
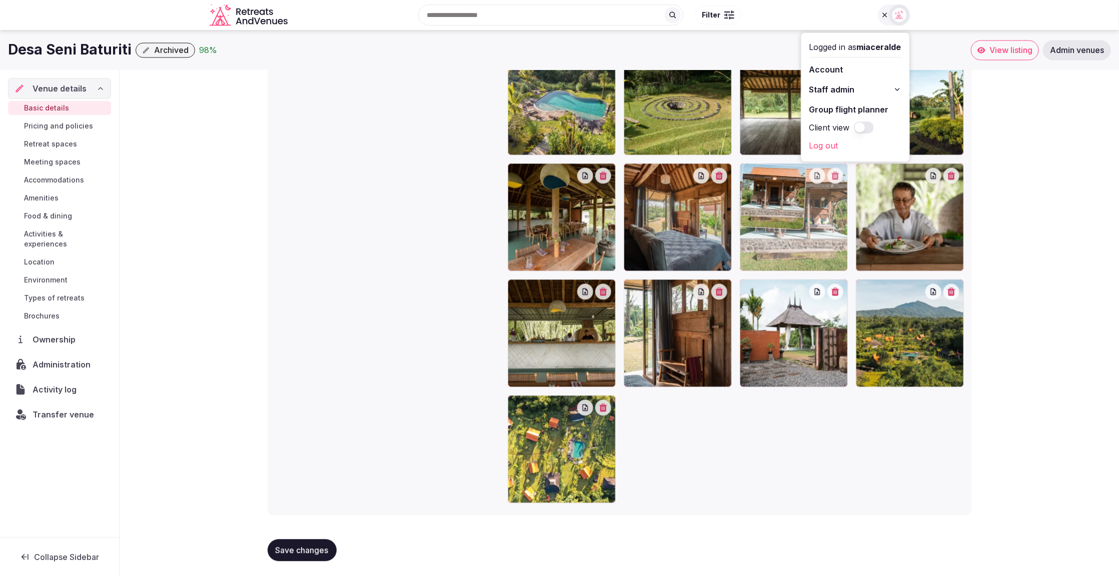
drag, startPoint x: 798, startPoint y: 339, endPoint x: 797, endPoint y: 239, distance: 100.0
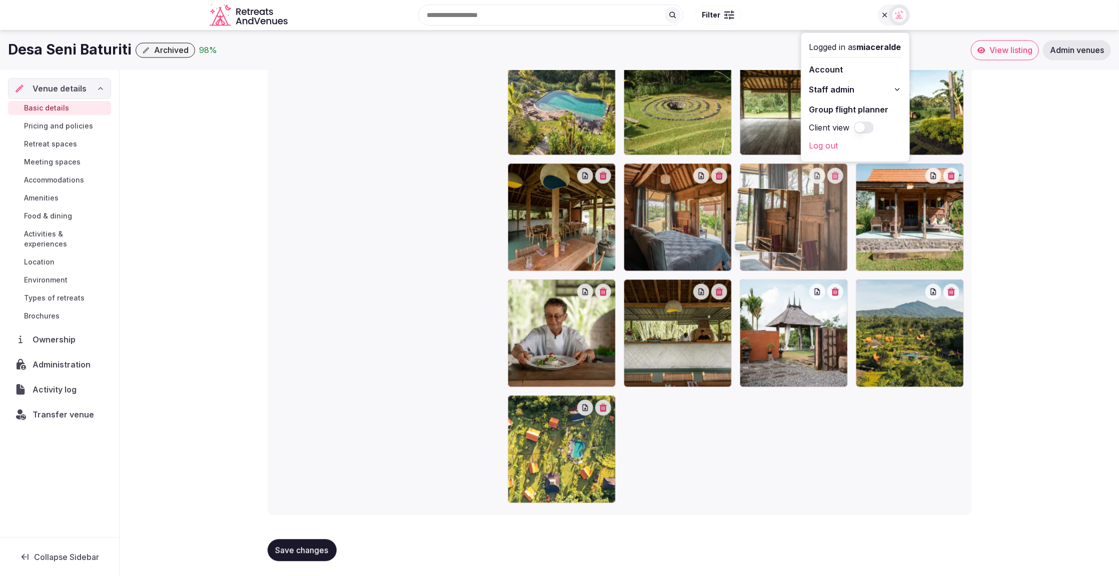
drag, startPoint x: 644, startPoint y: 345, endPoint x: 755, endPoint y: 254, distance: 143.6
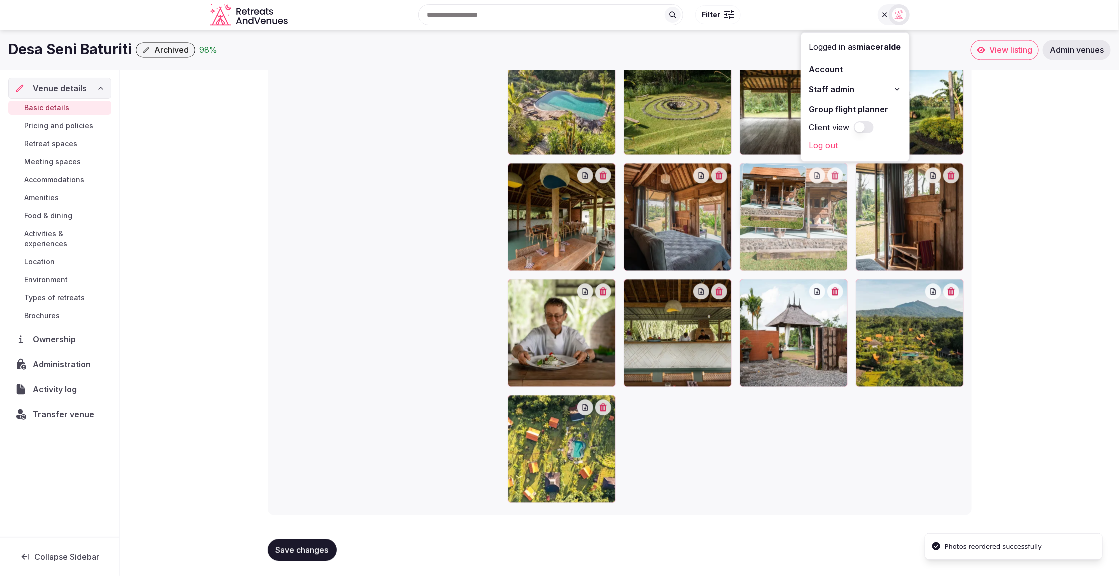
drag, startPoint x: 936, startPoint y: 241, endPoint x: 807, endPoint y: 245, distance: 128.6
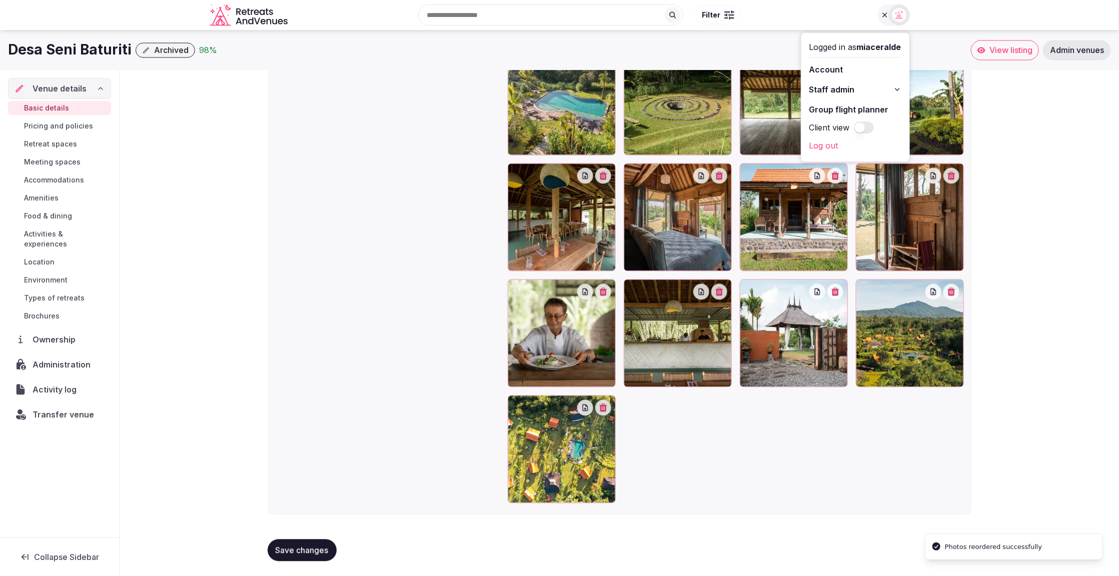
click at [305, 553] on span "Save changes" at bounding box center [302, 550] width 53 height 10
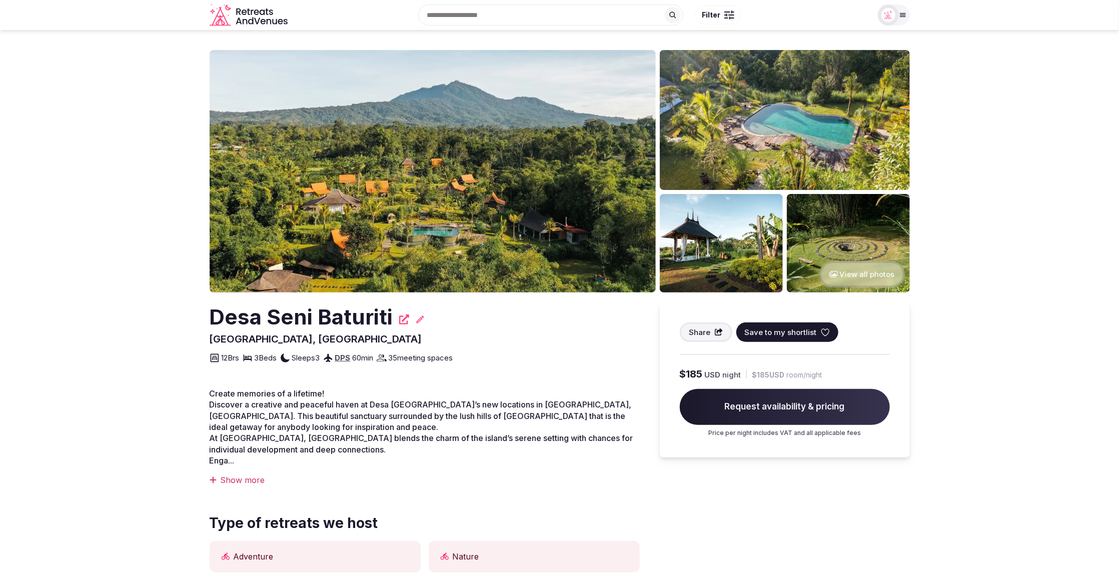
scroll to position [3, 0]
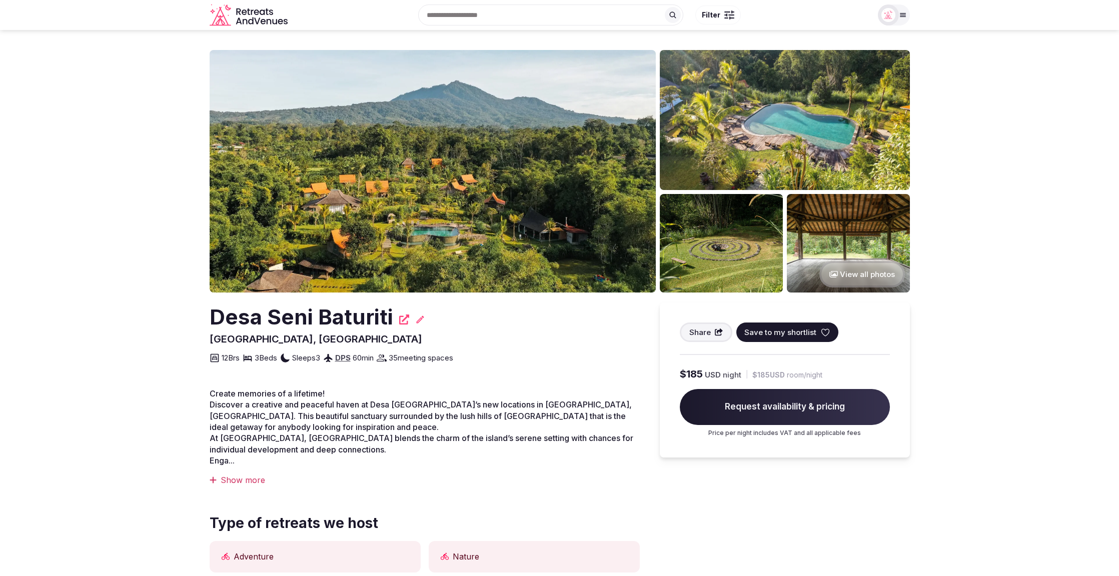
scroll to position [3, 0]
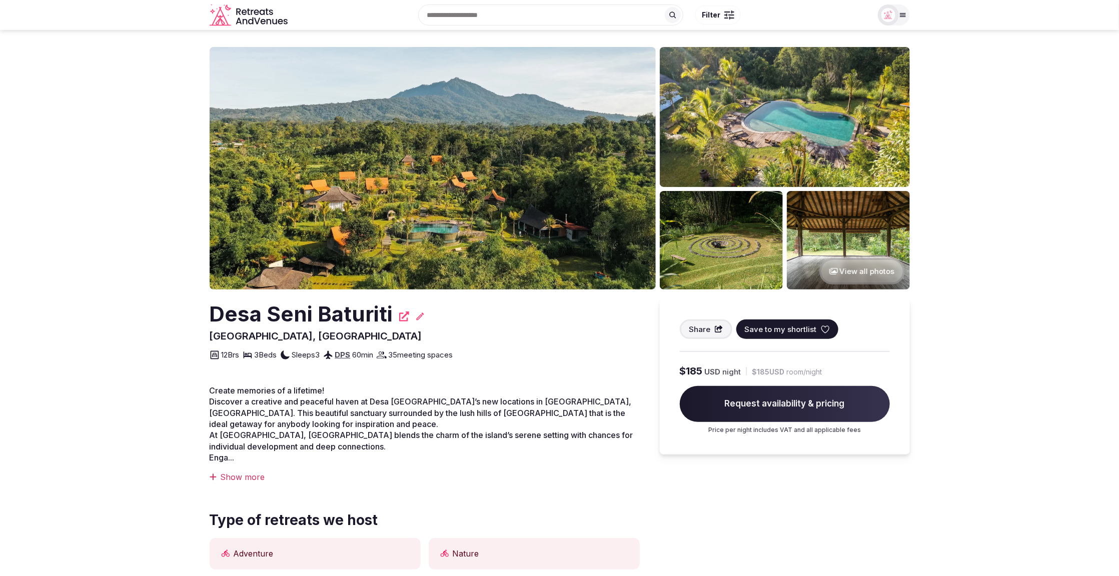
click at [966, 229] on section "View all photos Desa Seni Baturiti Bali, Indonesia Share Save to my shortlist 1…" at bounding box center [559, 543] width 1119 height 1032
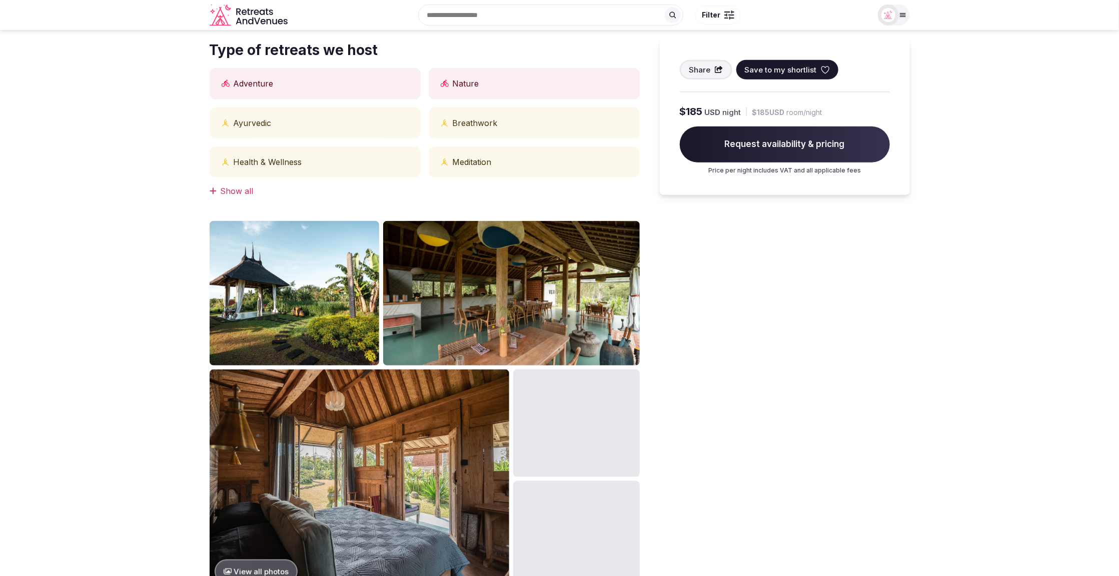
scroll to position [465, 0]
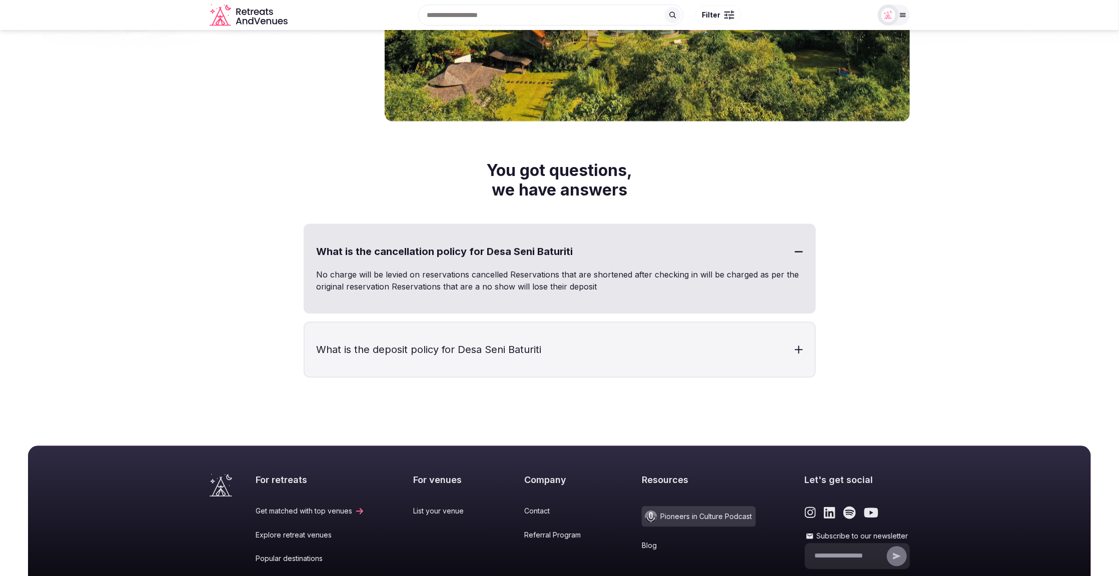
scroll to position [3358, 0]
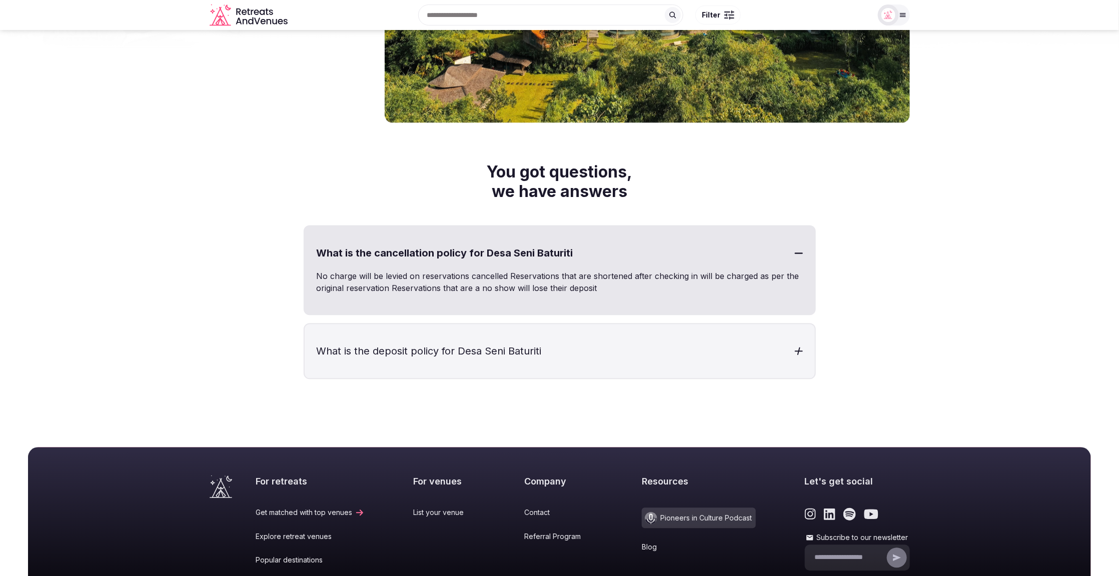
click at [665, 328] on h3 "What is the deposit policy for Desa Seni Baturiti" at bounding box center [560, 351] width 510 height 54
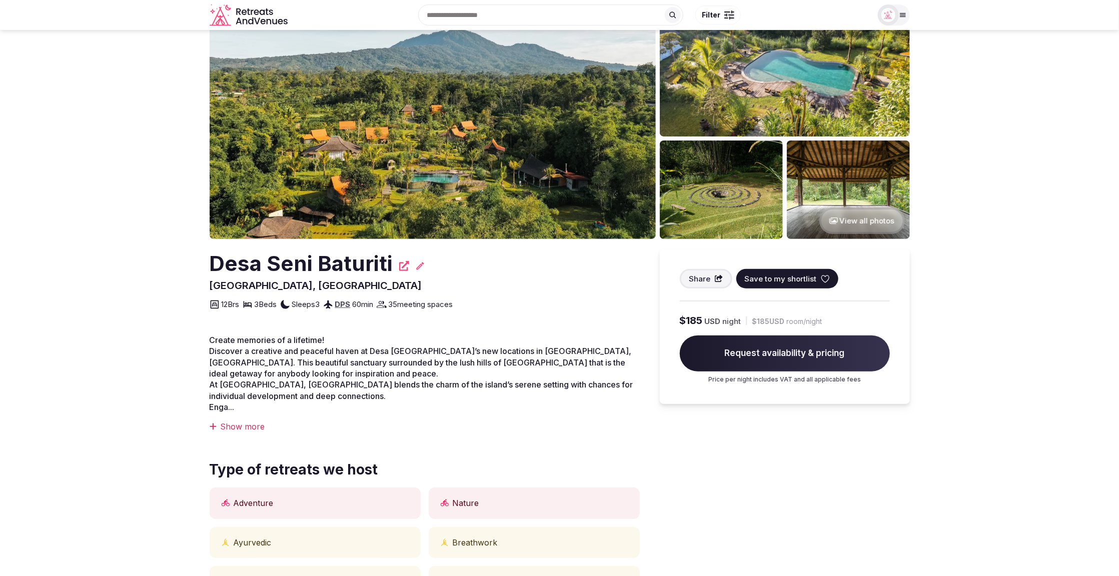
scroll to position [0, 0]
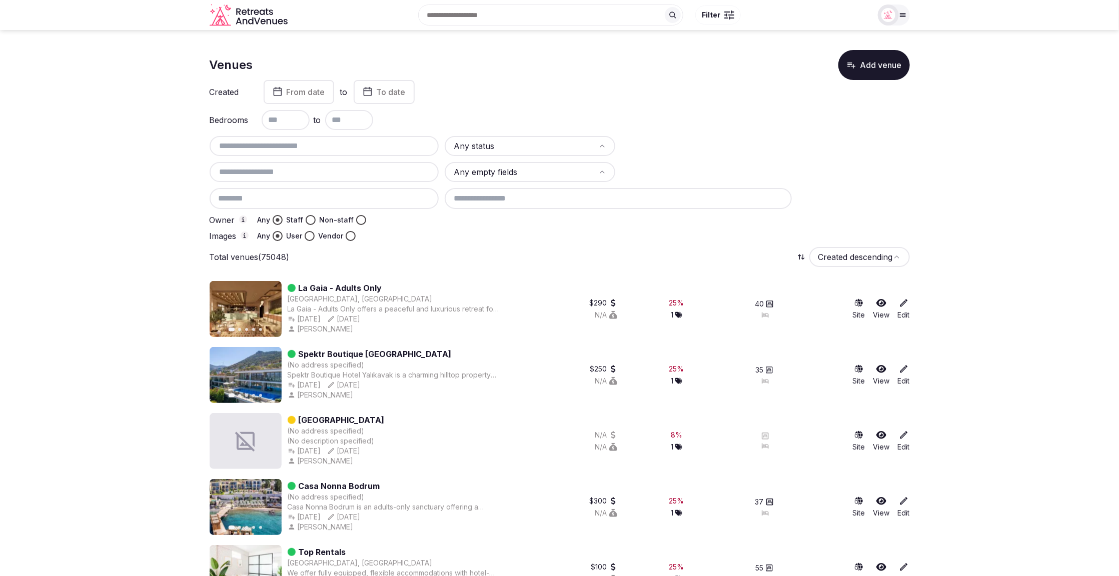
click at [318, 147] on input "text" at bounding box center [325, 146] width 222 height 12
paste input "**********"
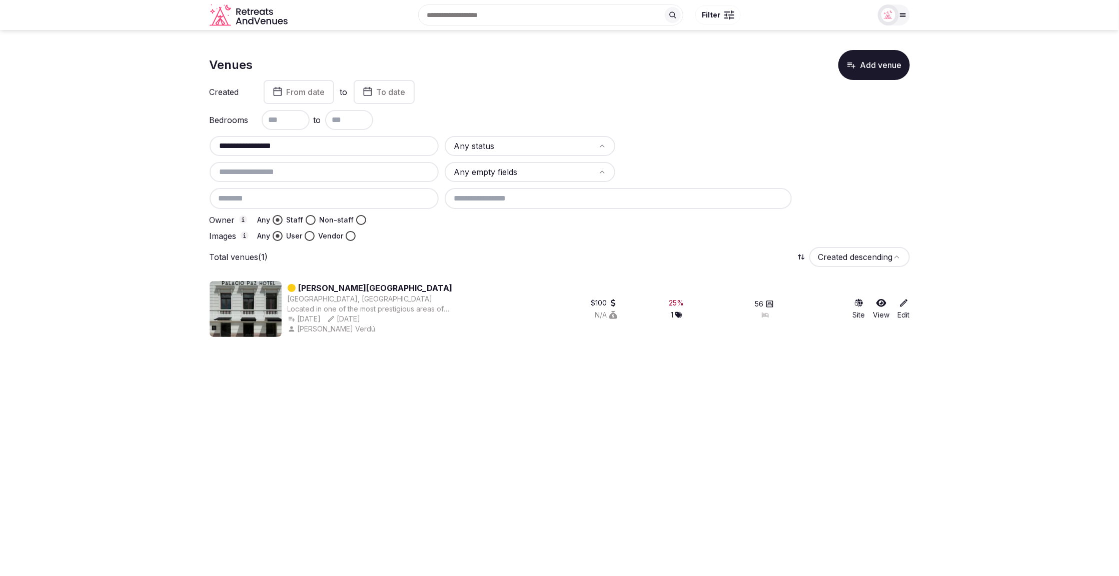
type input "**********"
click at [902, 305] on icon at bounding box center [904, 304] width 8 height 8
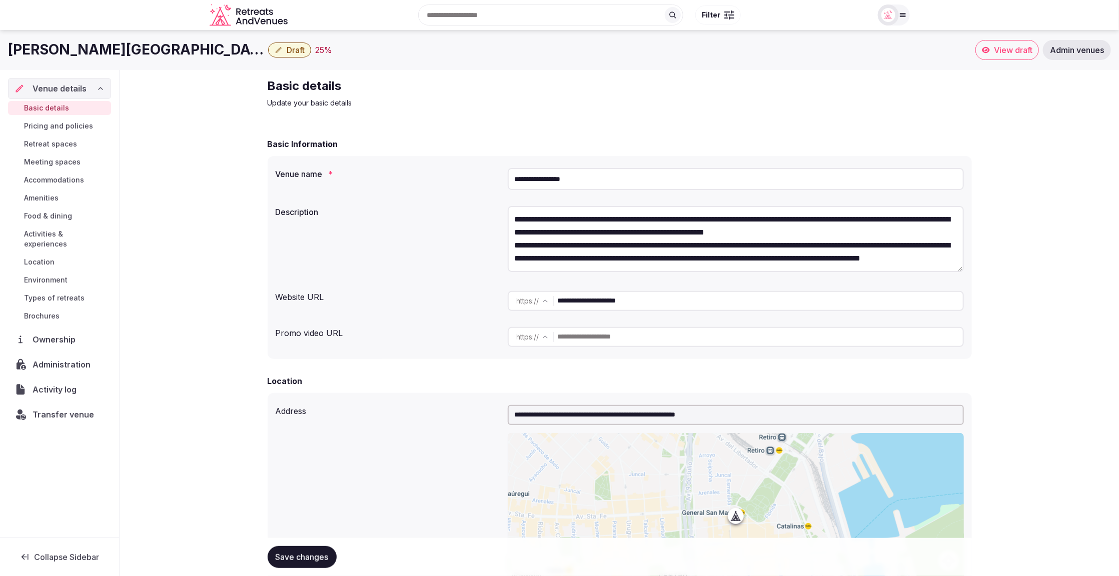
drag, startPoint x: 659, startPoint y: 306, endPoint x: 564, endPoint y: 296, distance: 95.5
click at [564, 296] on input "**********" at bounding box center [760, 301] width 405 height 20
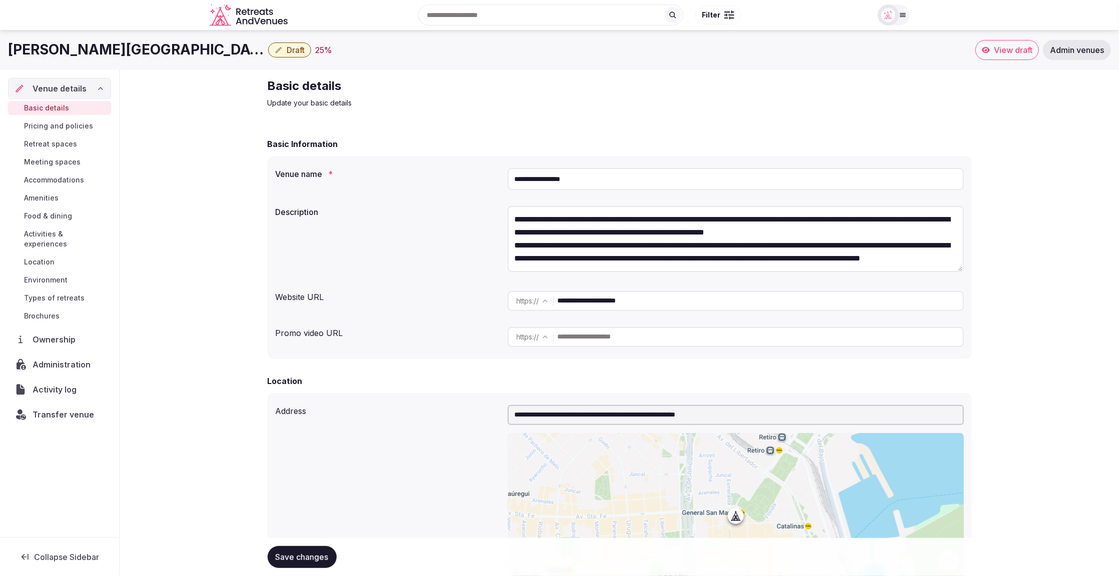
drag, startPoint x: 534, startPoint y: 175, endPoint x: 510, endPoint y: 175, distance: 24.0
click at [510, 175] on input "**********" at bounding box center [736, 179] width 456 height 22
click at [427, 175] on label "Venue name *" at bounding box center [388, 174] width 224 height 8
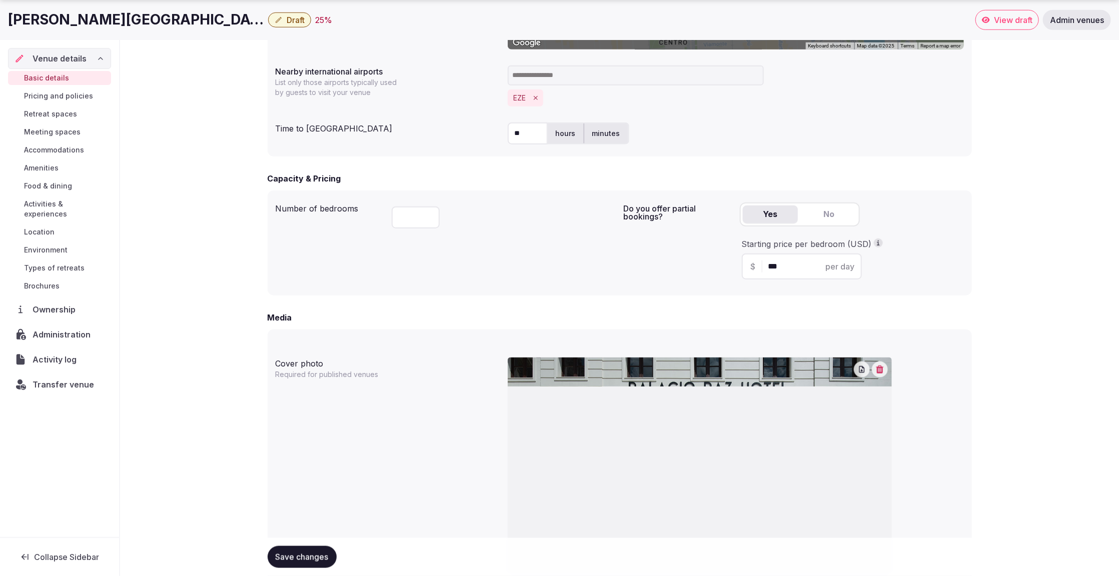
scroll to position [626, 0]
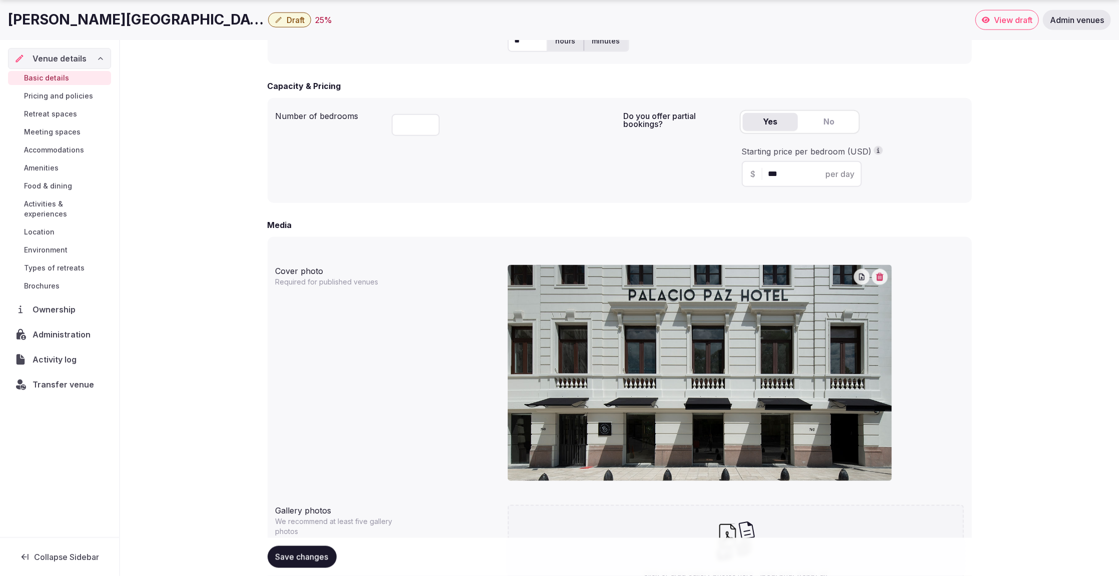
click at [876, 280] on icon "button" at bounding box center [880, 277] width 8 height 8
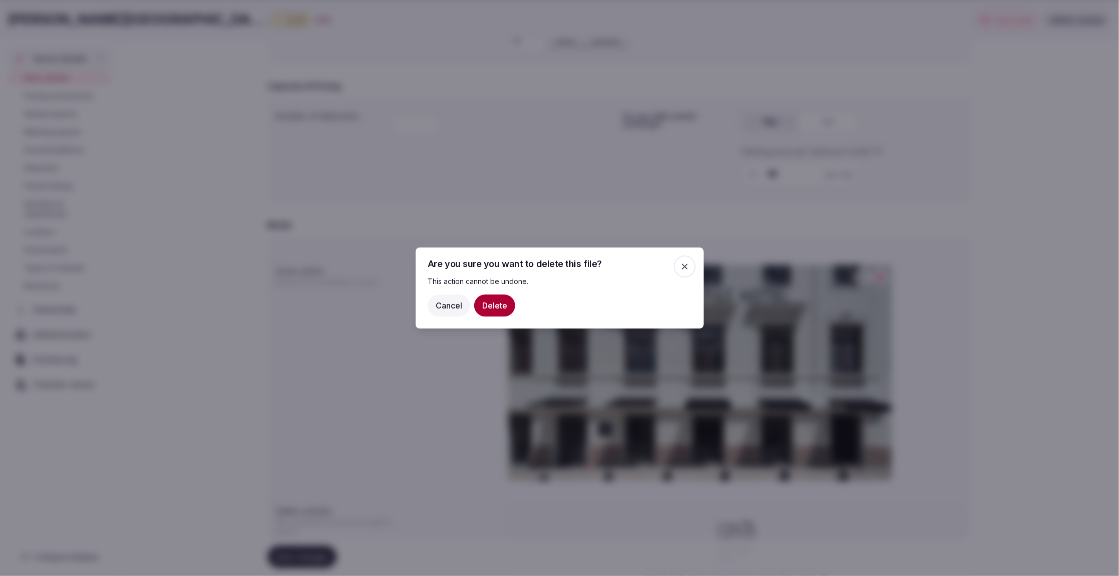
click at [504, 301] on button "Delete" at bounding box center [494, 306] width 41 height 22
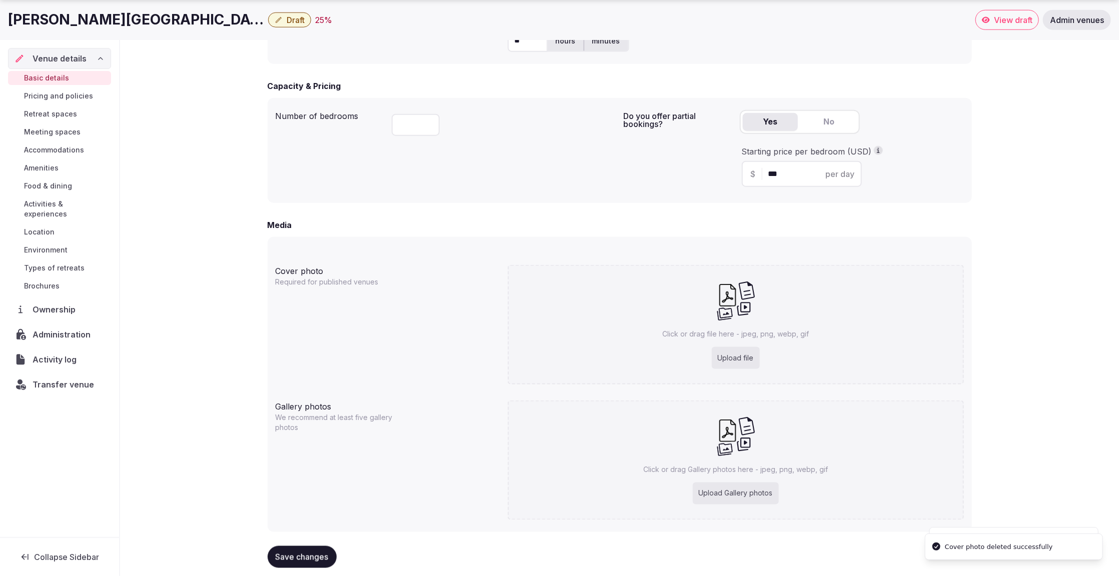
click at [752, 322] on div "Click or drag file here - jpeg, png, webp, gif Upload file" at bounding box center [736, 325] width 456 height 120
type input "**********"
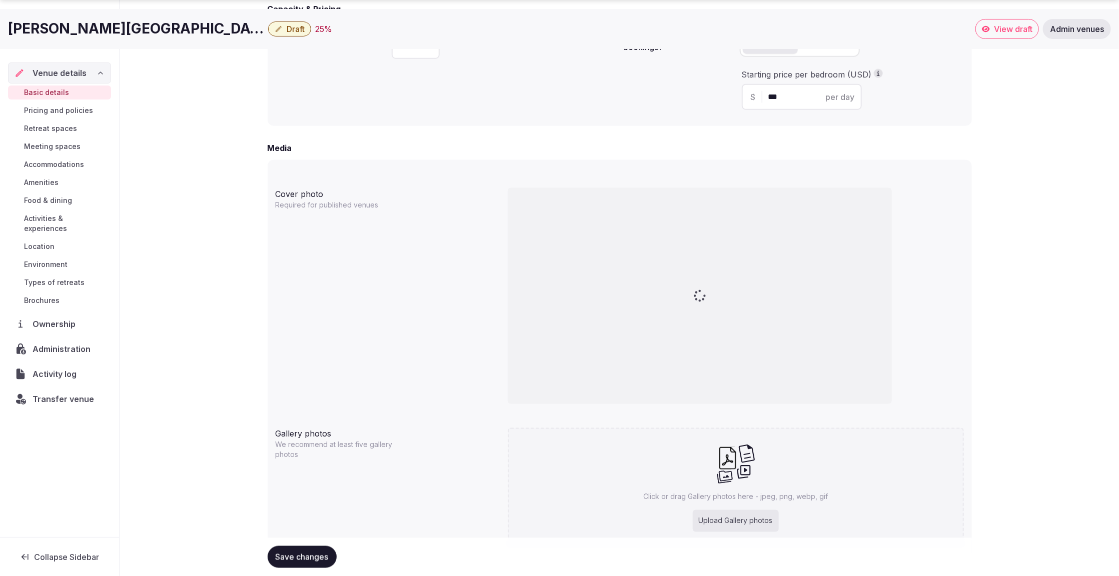
scroll to position [748, 0]
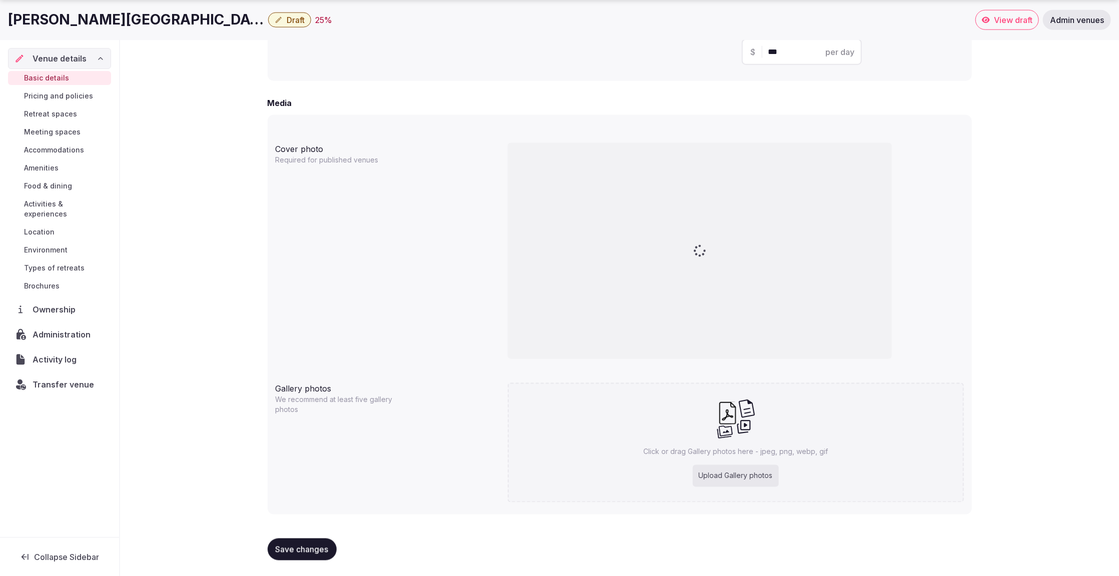
click at [702, 259] on div at bounding box center [700, 251] width 384 height 216
click at [305, 553] on span "Save changes" at bounding box center [302, 550] width 53 height 10
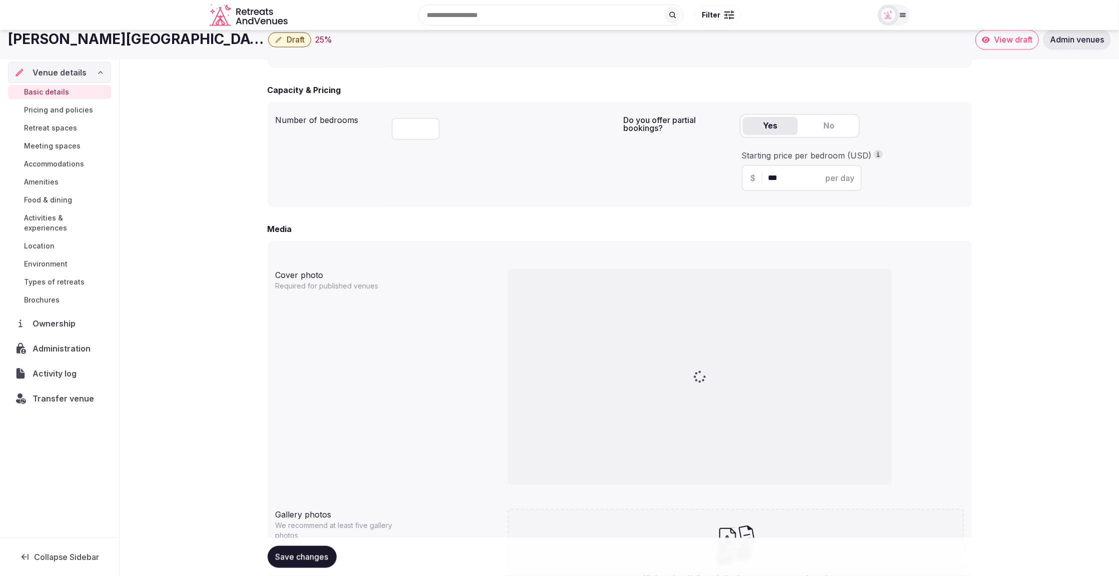
scroll to position [615, 0]
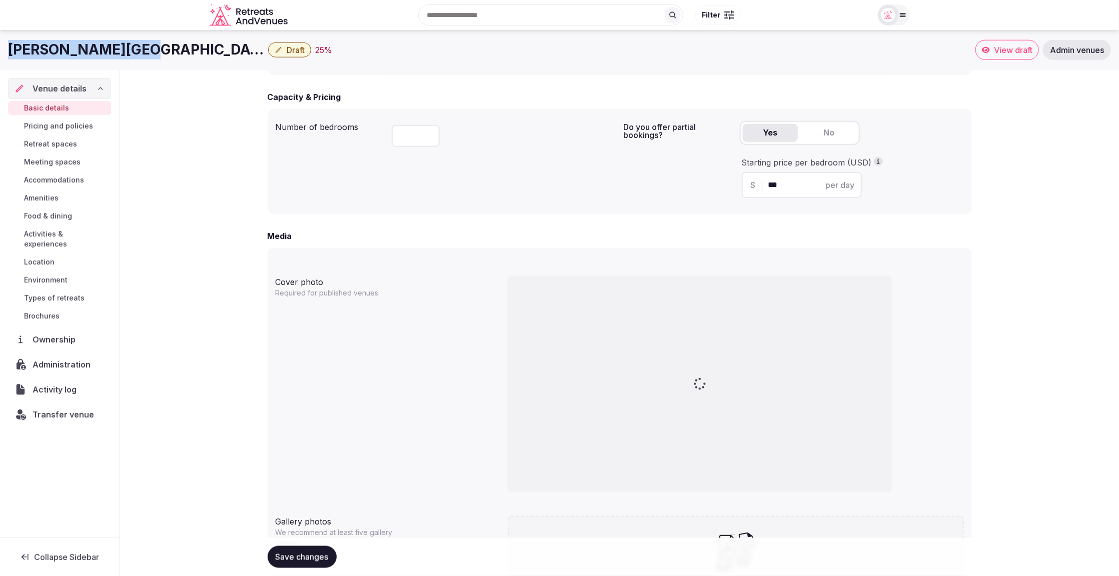
drag, startPoint x: 8, startPoint y: 46, endPoint x: 125, endPoint y: 46, distance: 116.5
click at [125, 47] on h1 "Palacio Paz Hotel" at bounding box center [136, 50] width 256 height 20
copy h1 "Palacio Paz Hotel"
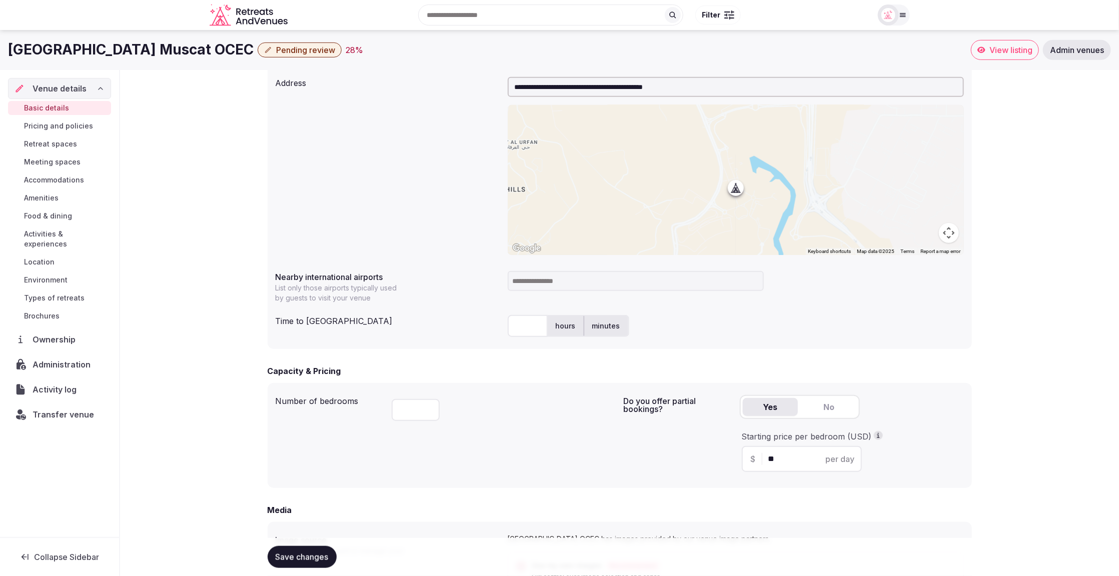
scroll to position [296, 0]
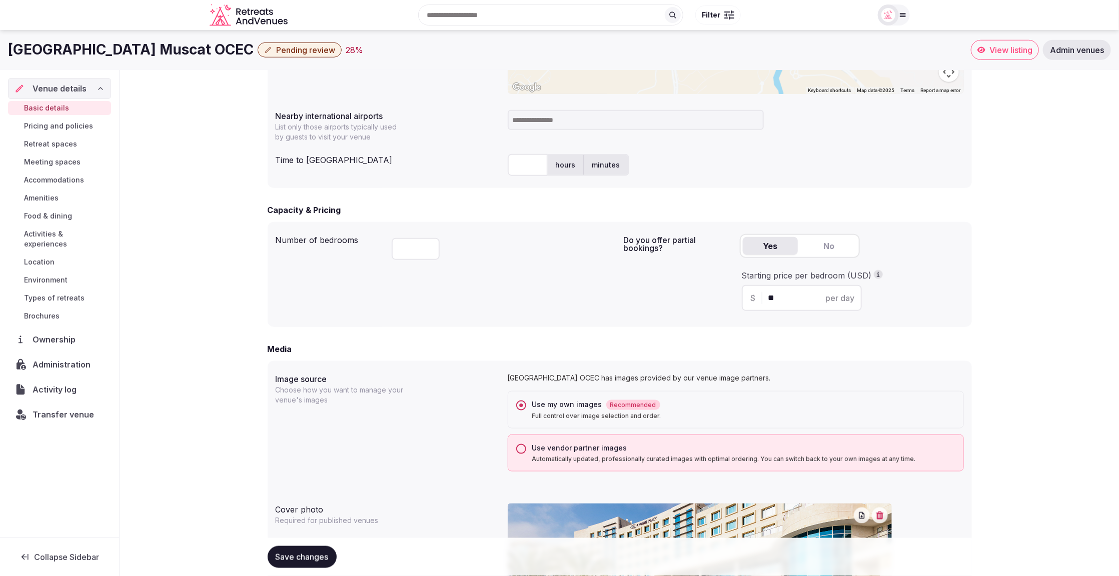
scroll to position [450, 0]
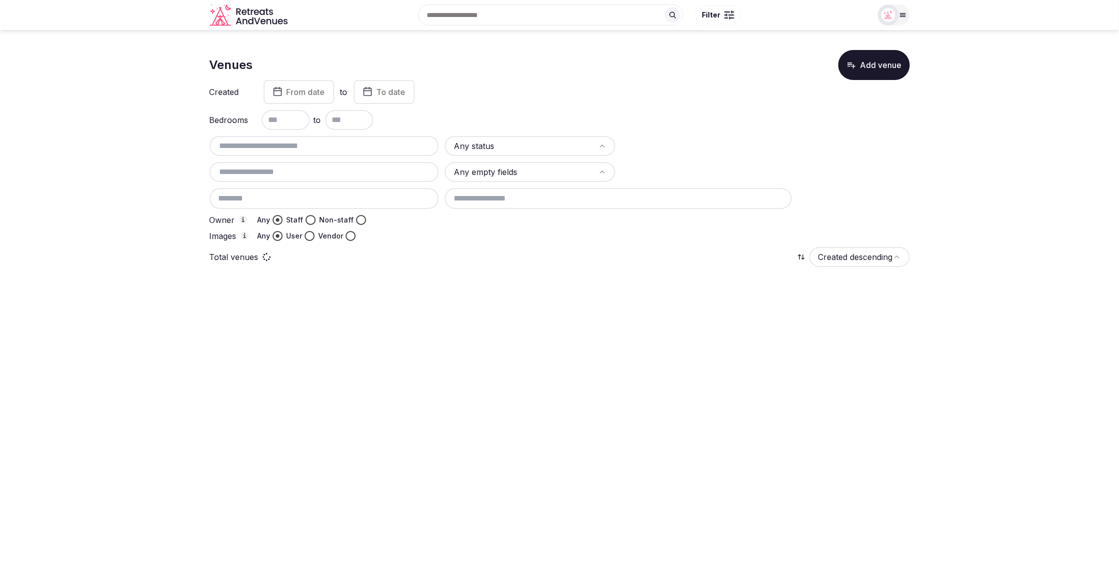
click at [335, 142] on input "text" at bounding box center [325, 146] width 222 height 12
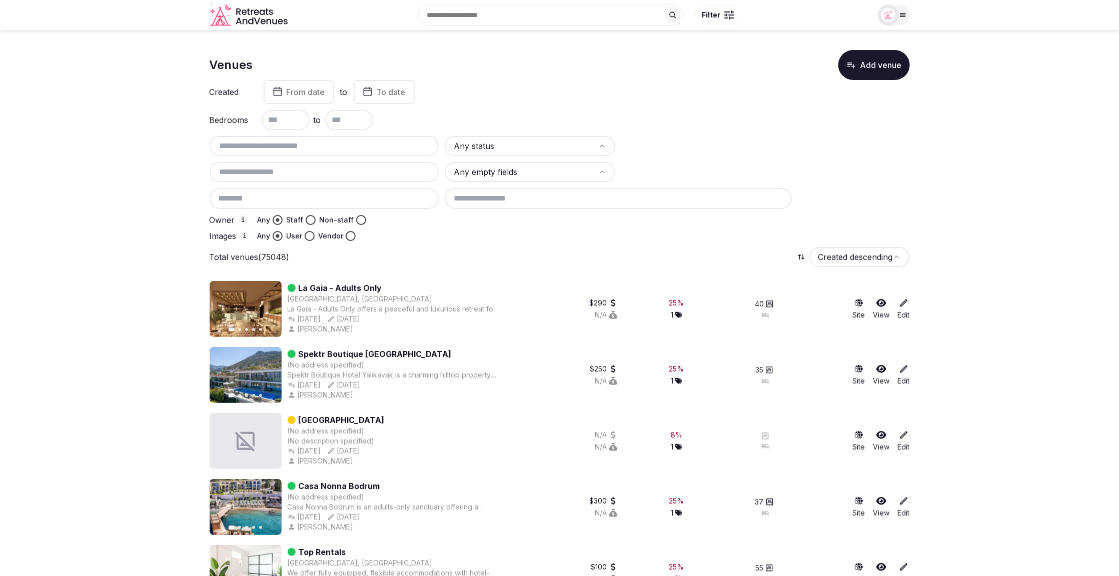
paste input "**********"
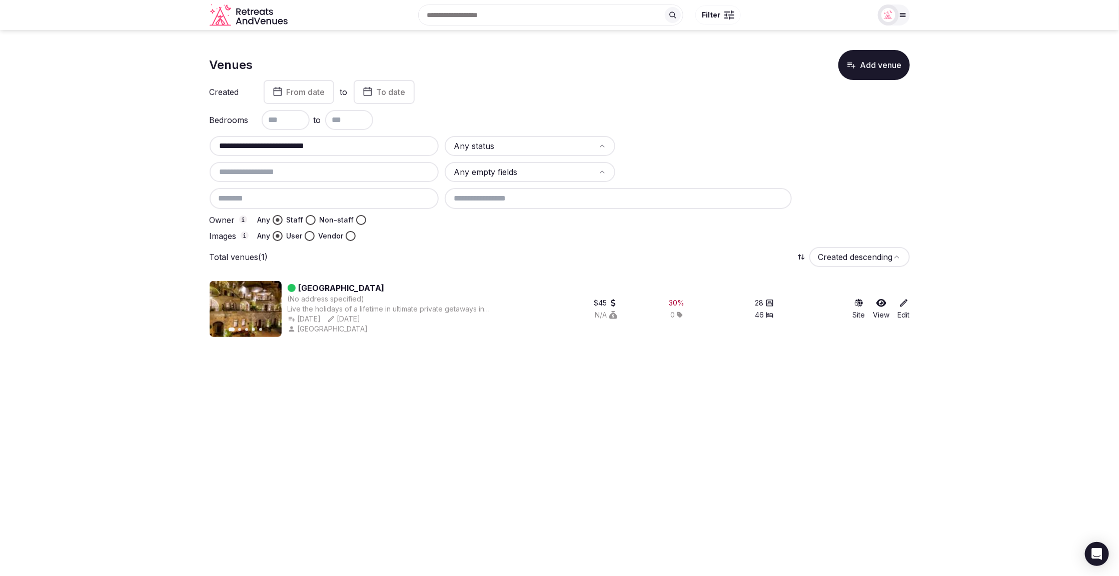
drag, startPoint x: 440, startPoint y: 285, endPoint x: 297, endPoint y: 286, distance: 142.5
click at [297, 286] on div "Hera Cave Suites, Cappadocia" at bounding box center [394, 288] width 213 height 12
copy link "Hera Cave Suites, Cappadocia"
paste input "text"
drag, startPoint x: 325, startPoint y: 144, endPoint x: 206, endPoint y: 145, distance: 119.0
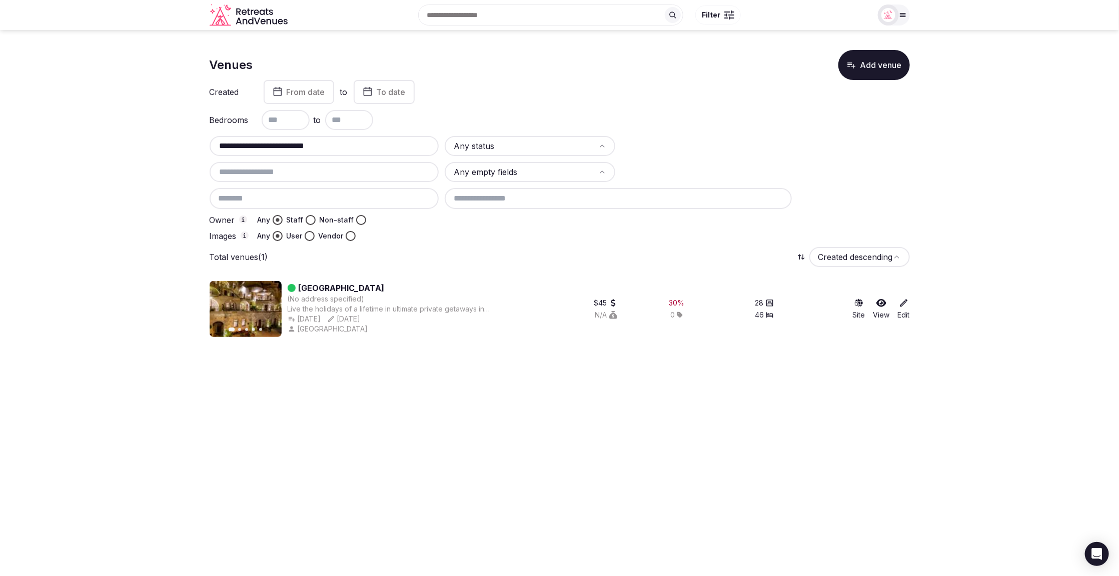
click at [206, 145] on section "**********" at bounding box center [559, 189] width 1119 height 319
type input "**********"
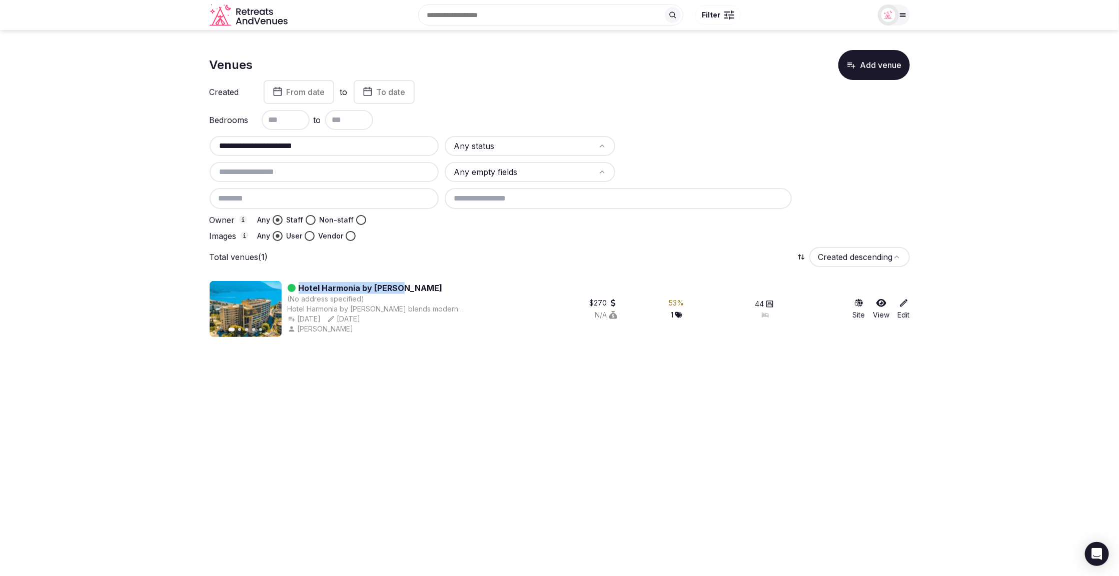
drag, startPoint x: 420, startPoint y: 288, endPoint x: 299, endPoint y: 287, distance: 121.0
click at [299, 287] on div "Hotel Harmonia by Dukley" at bounding box center [394, 288] width 213 height 12
copy link "Hotel Harmonia by Dukley"
click at [903, 298] on div "Site View Edit" at bounding box center [852, 309] width 115 height 56
click at [903, 303] on icon at bounding box center [904, 303] width 10 height 10
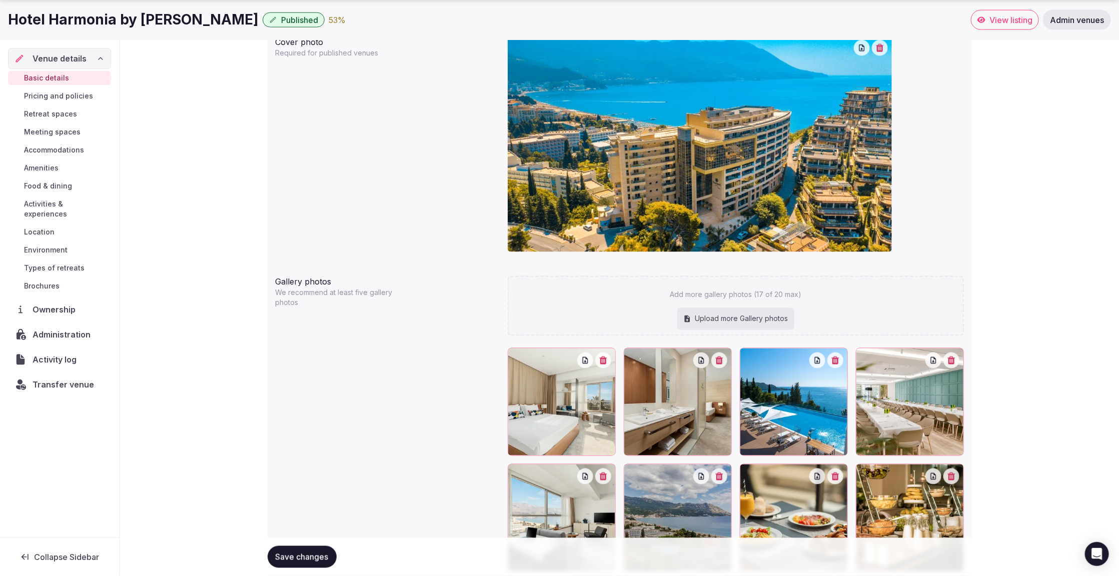
scroll to position [1178, 0]
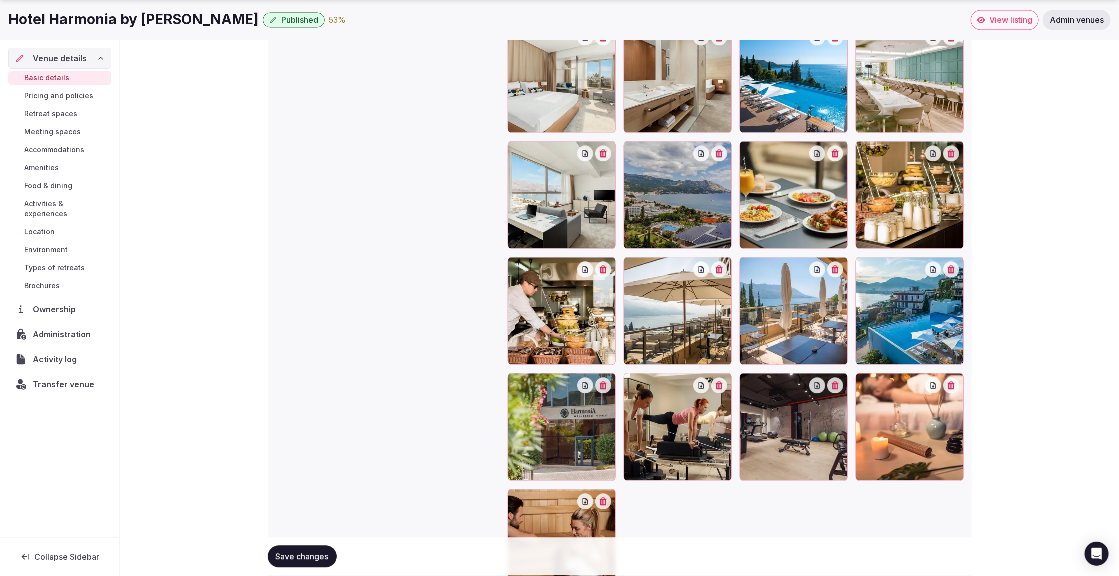
click at [46, 130] on span "Meeting spaces" at bounding box center [52, 132] width 57 height 10
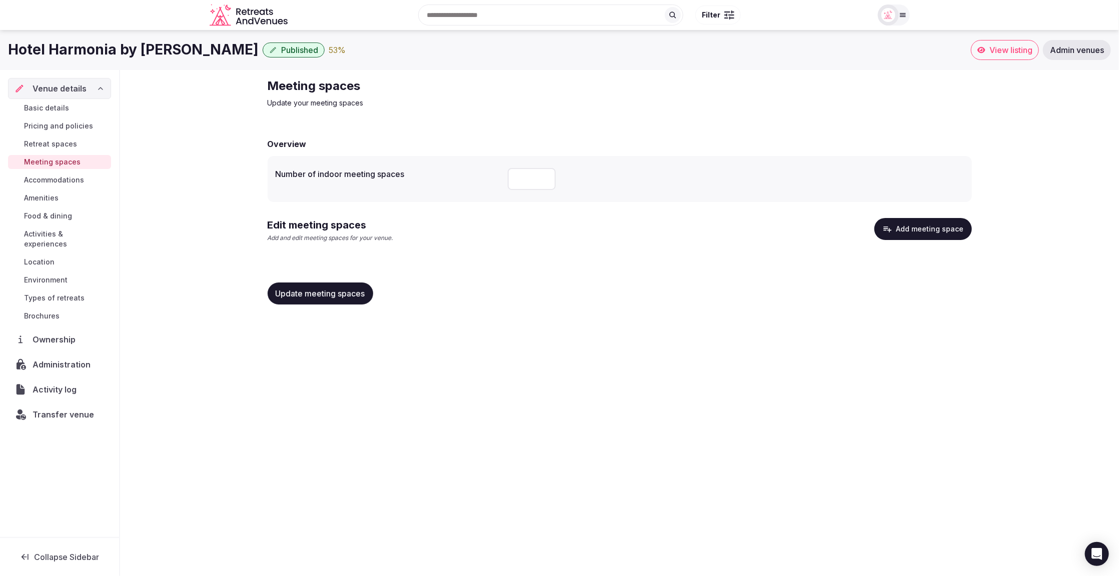
click at [81, 181] on span "Accommodations" at bounding box center [54, 180] width 60 height 10
